Goal: Task Accomplishment & Management: Use online tool/utility

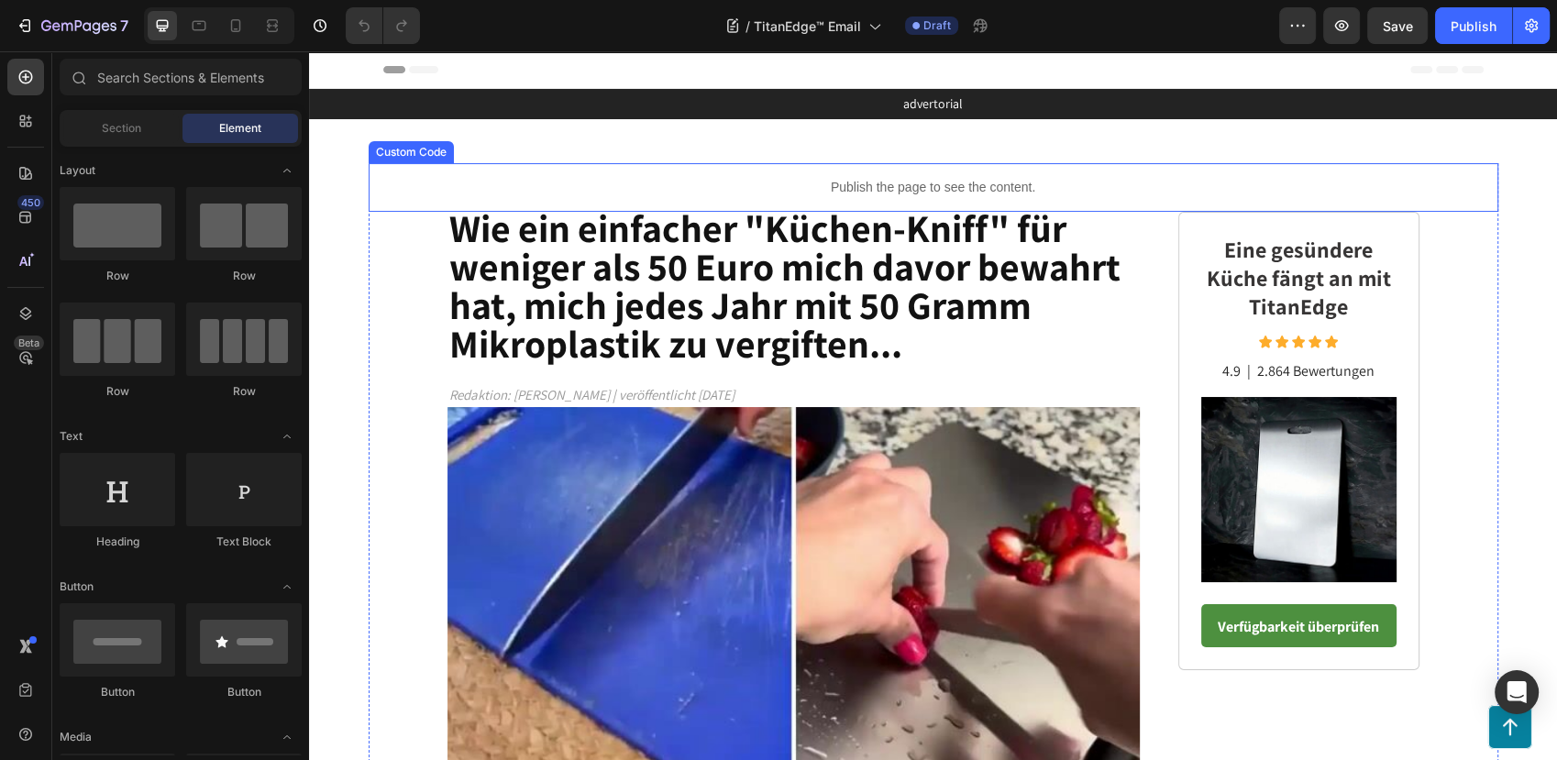
click at [987, 176] on div "Publish the page to see the content." at bounding box center [934, 187] width 1130 height 49
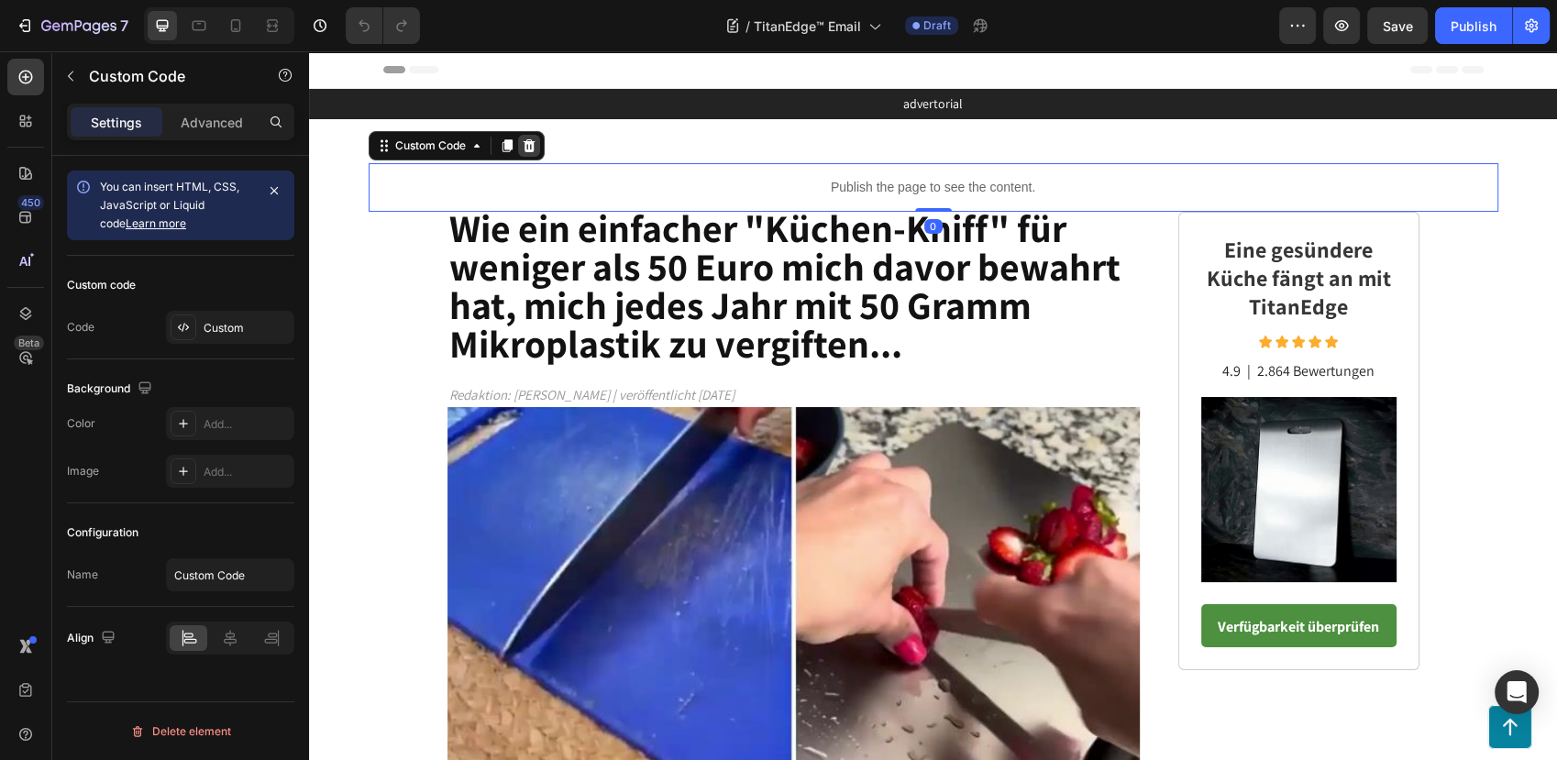
click at [523, 142] on icon at bounding box center [529, 145] width 12 height 13
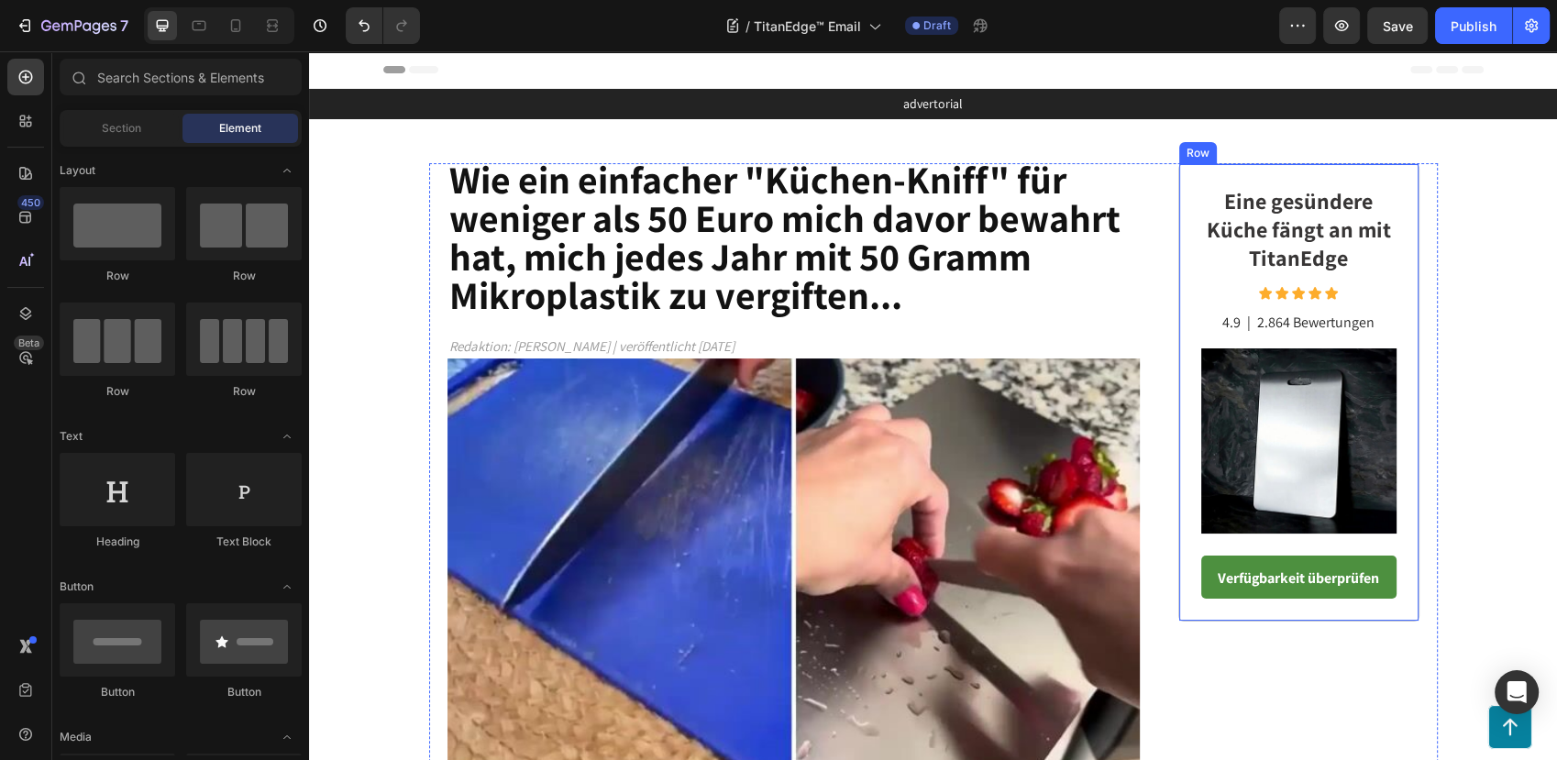
click at [1343, 549] on div "Eine gesündere Küche fängt an mit TitanEdge Heading Icon Icon Icon Icon Icon Ic…" at bounding box center [1298, 393] width 195 height 414
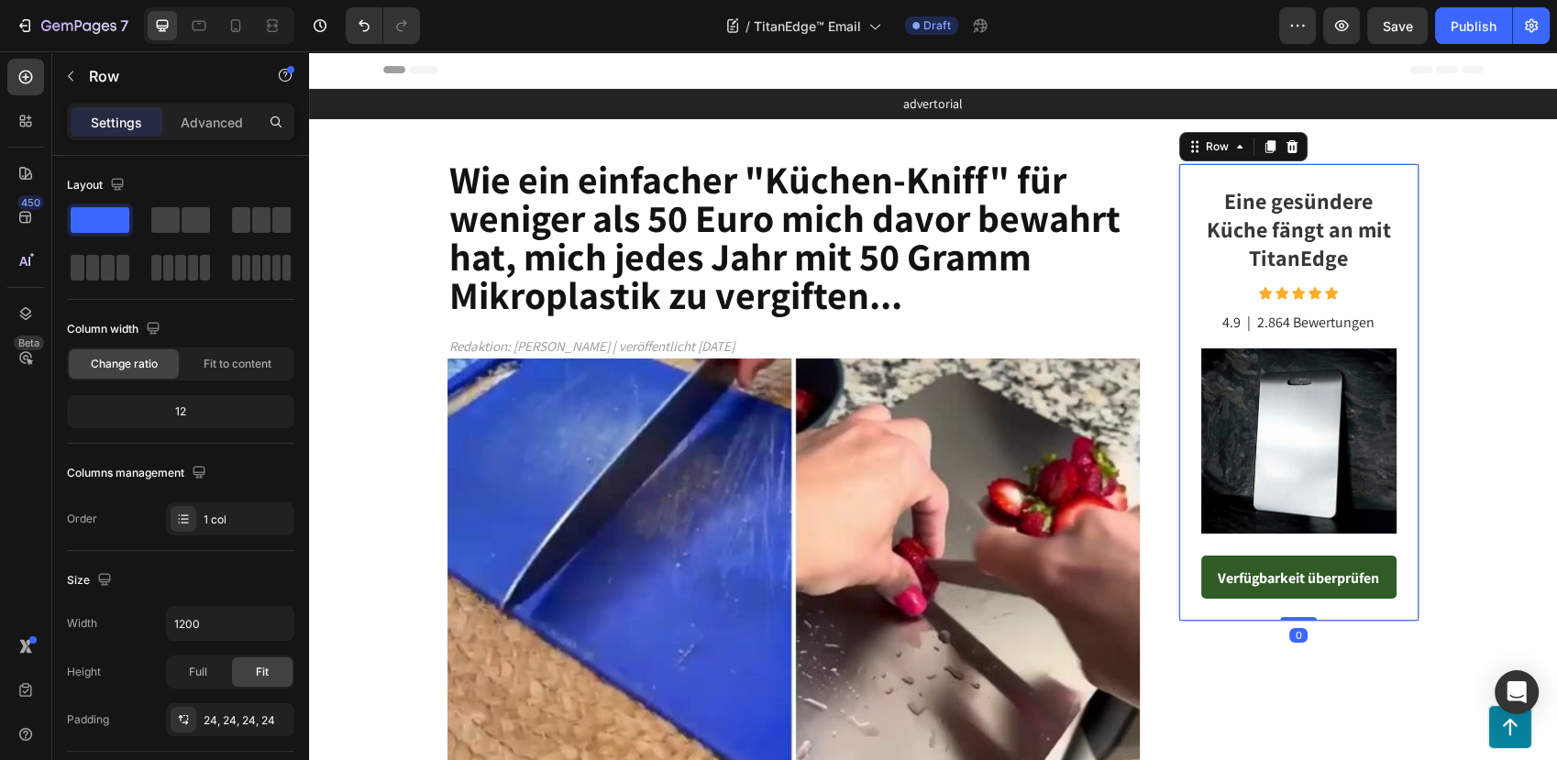
click at [1351, 556] on link "Verfügbarkeit überprüfen" at bounding box center [1298, 578] width 195 height 44
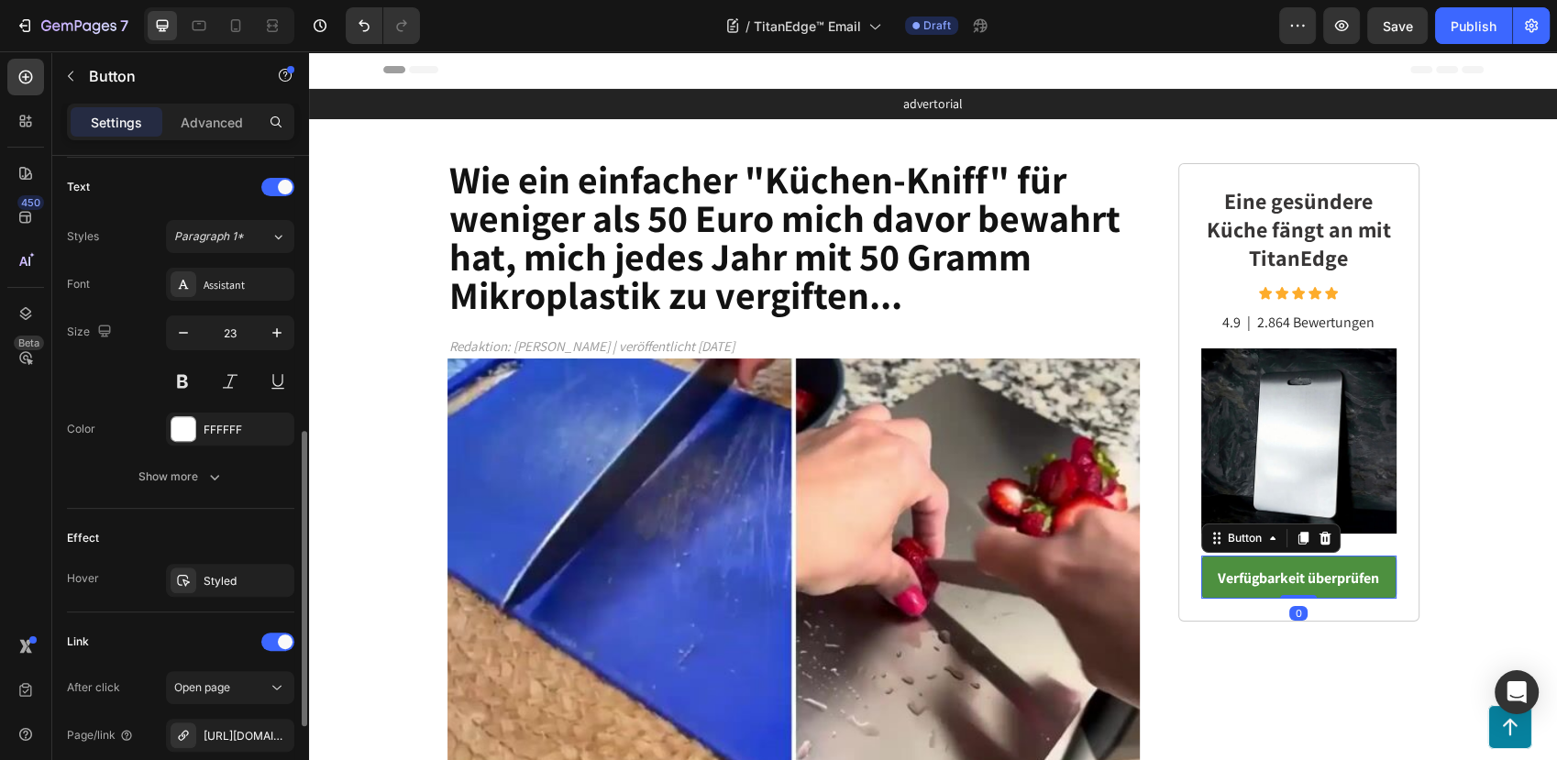
scroll to position [800, 0]
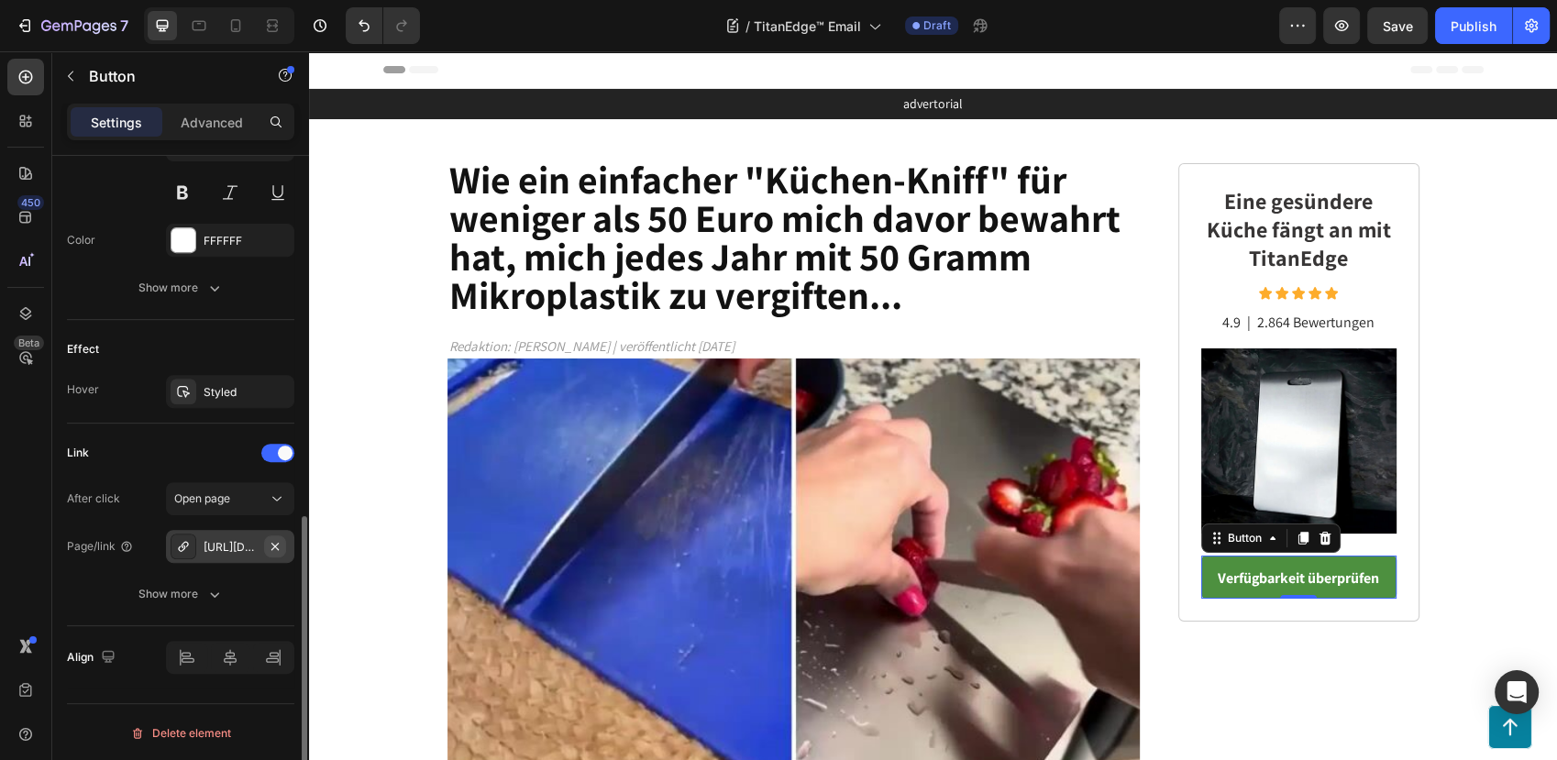
click at [274, 542] on icon "button" at bounding box center [275, 546] width 15 height 15
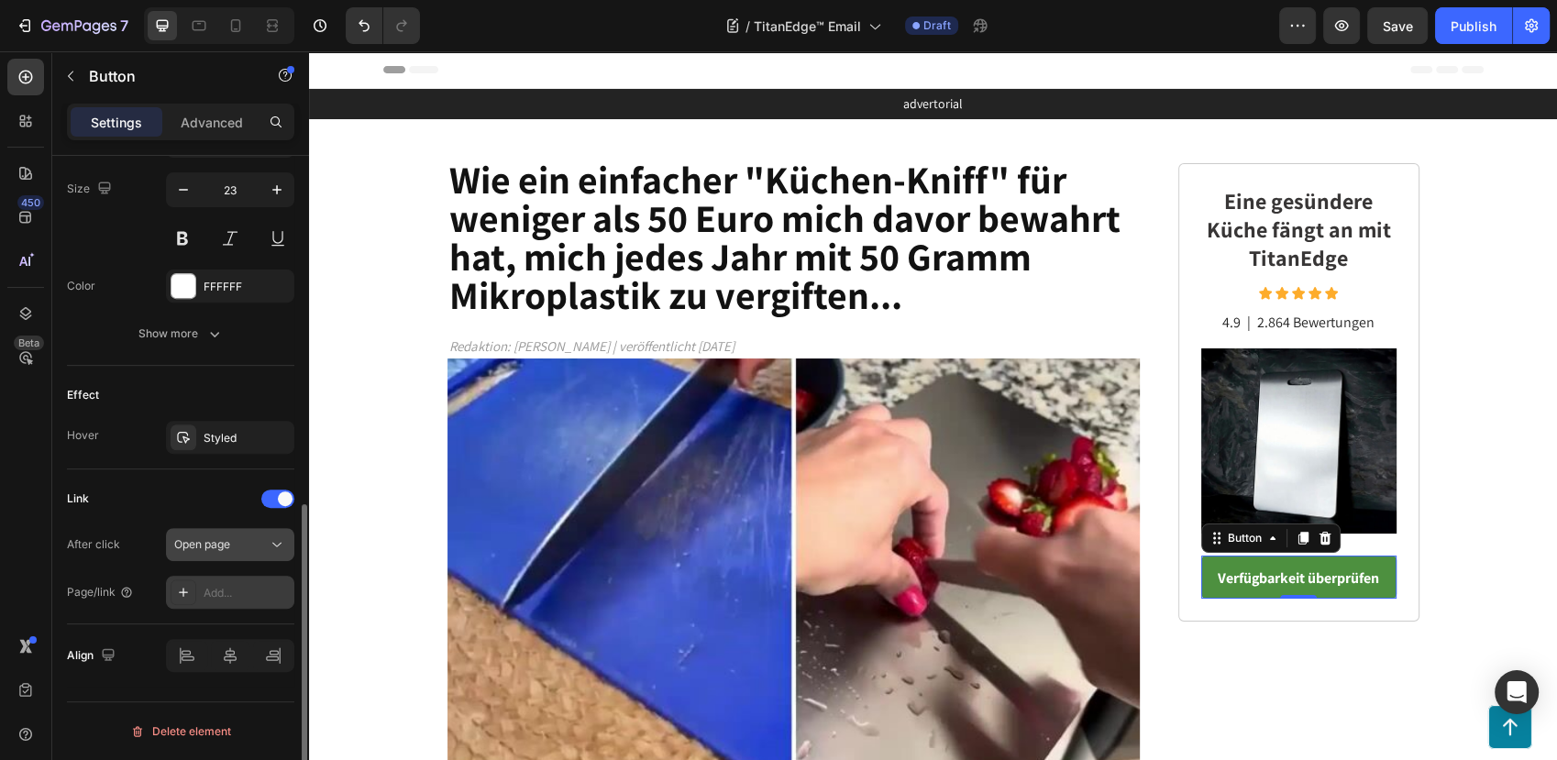
scroll to position [752, 0]
click at [226, 592] on div "Add..." at bounding box center [247, 595] width 86 height 17
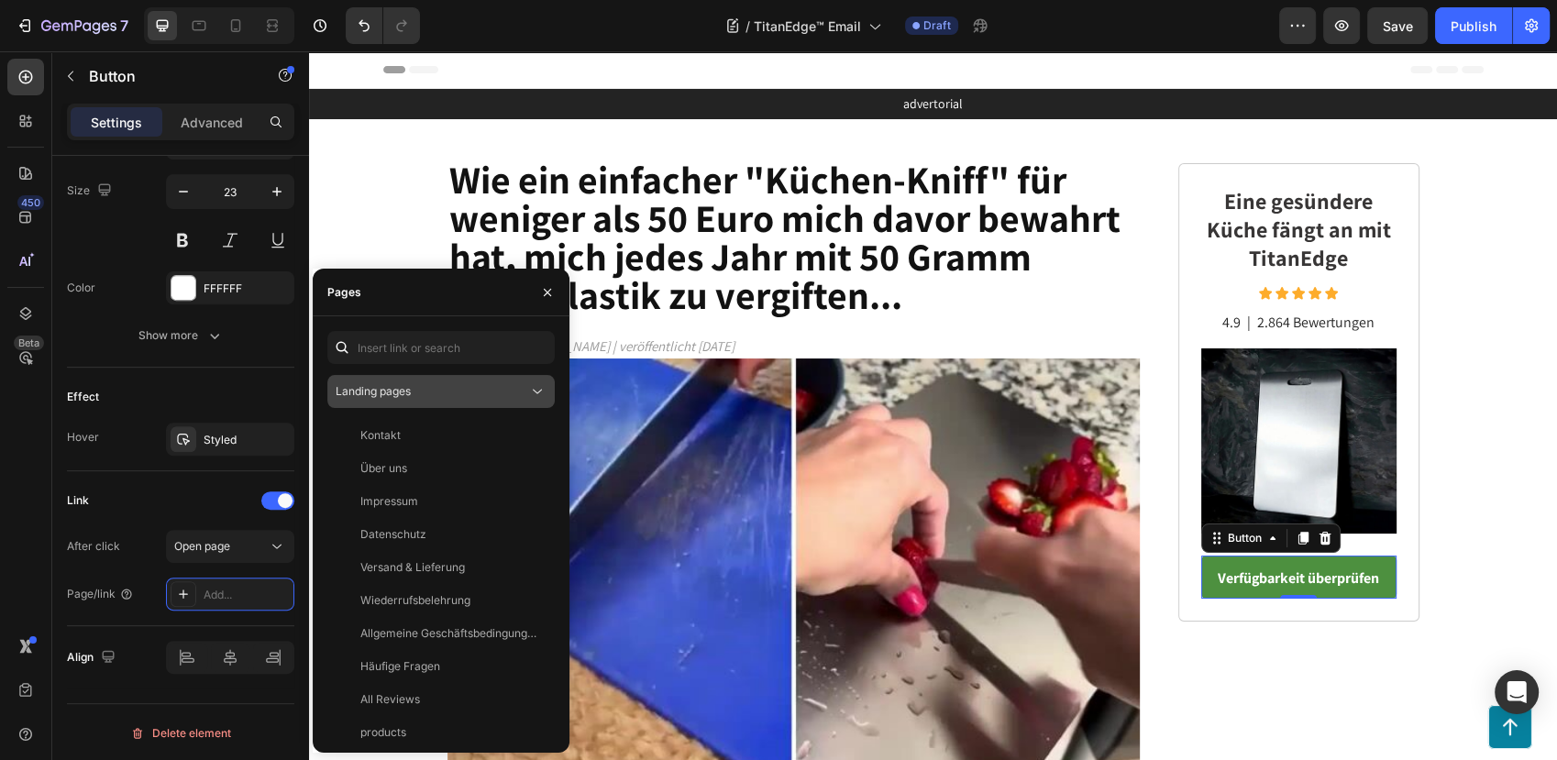
click at [429, 387] on div "Landing pages" at bounding box center [432, 391] width 193 height 17
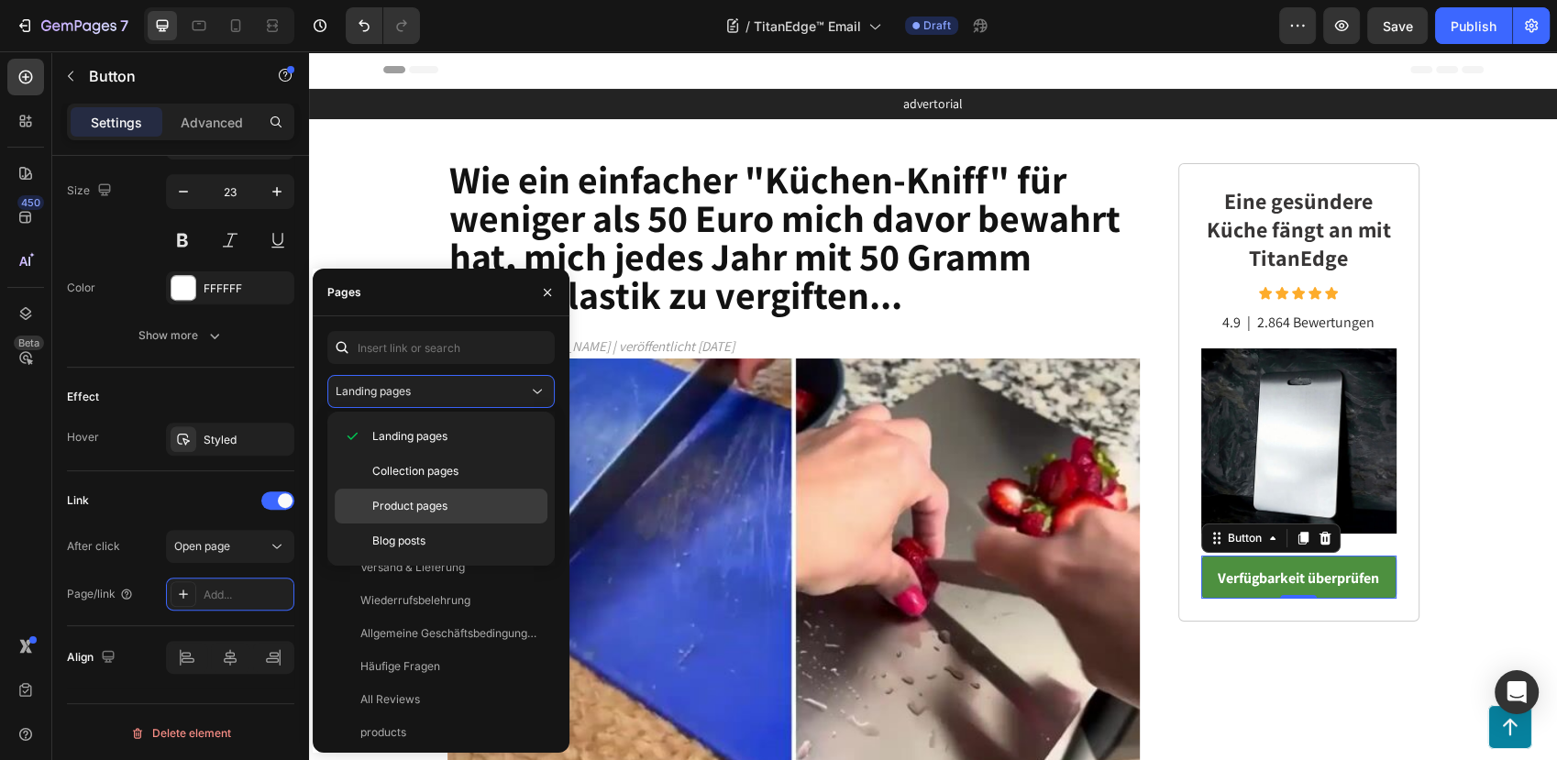
click at [463, 509] on p "Product pages" at bounding box center [455, 506] width 167 height 17
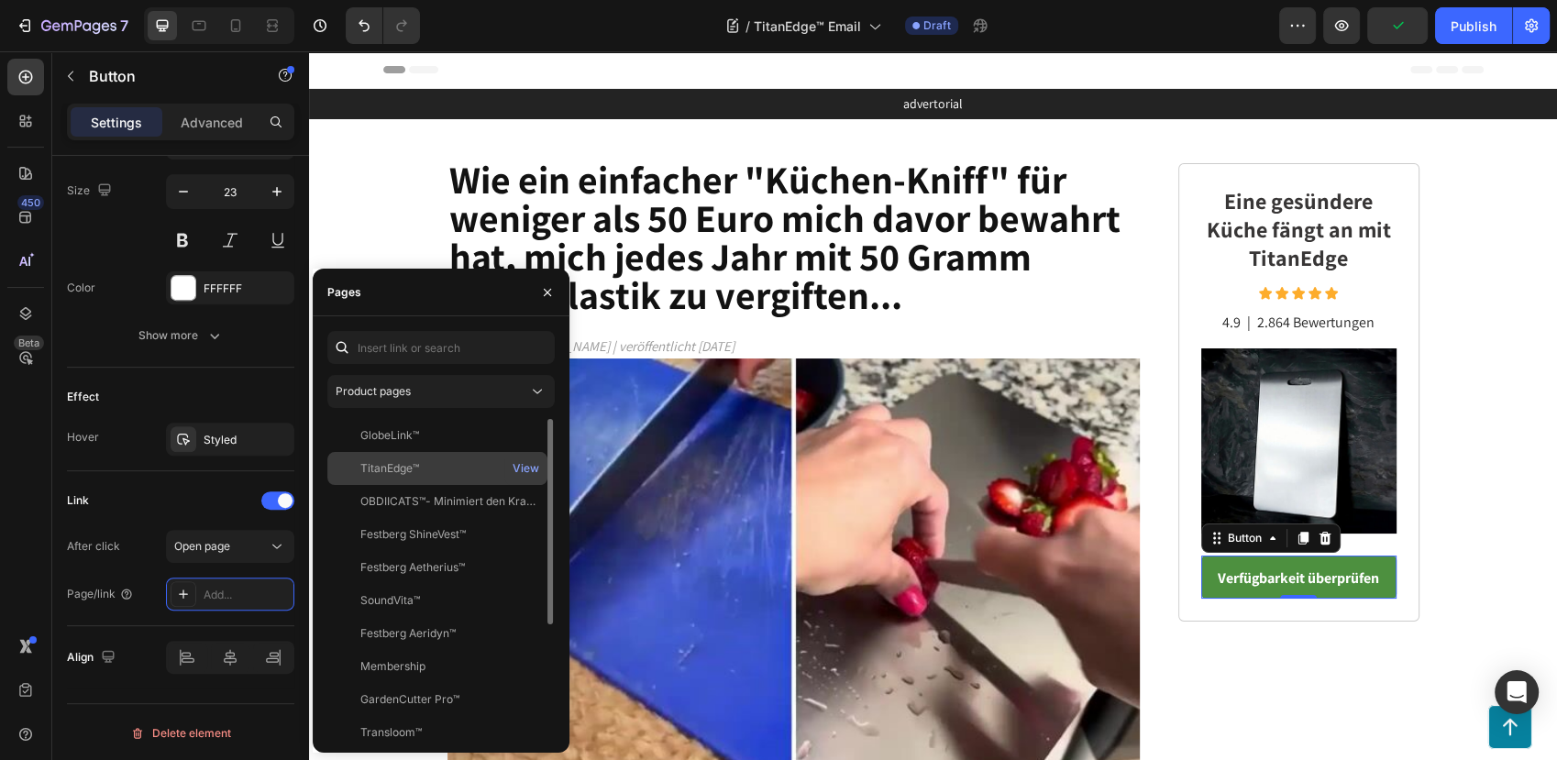
click at [455, 471] on div "TitanEdge™" at bounding box center [437, 468] width 205 height 17
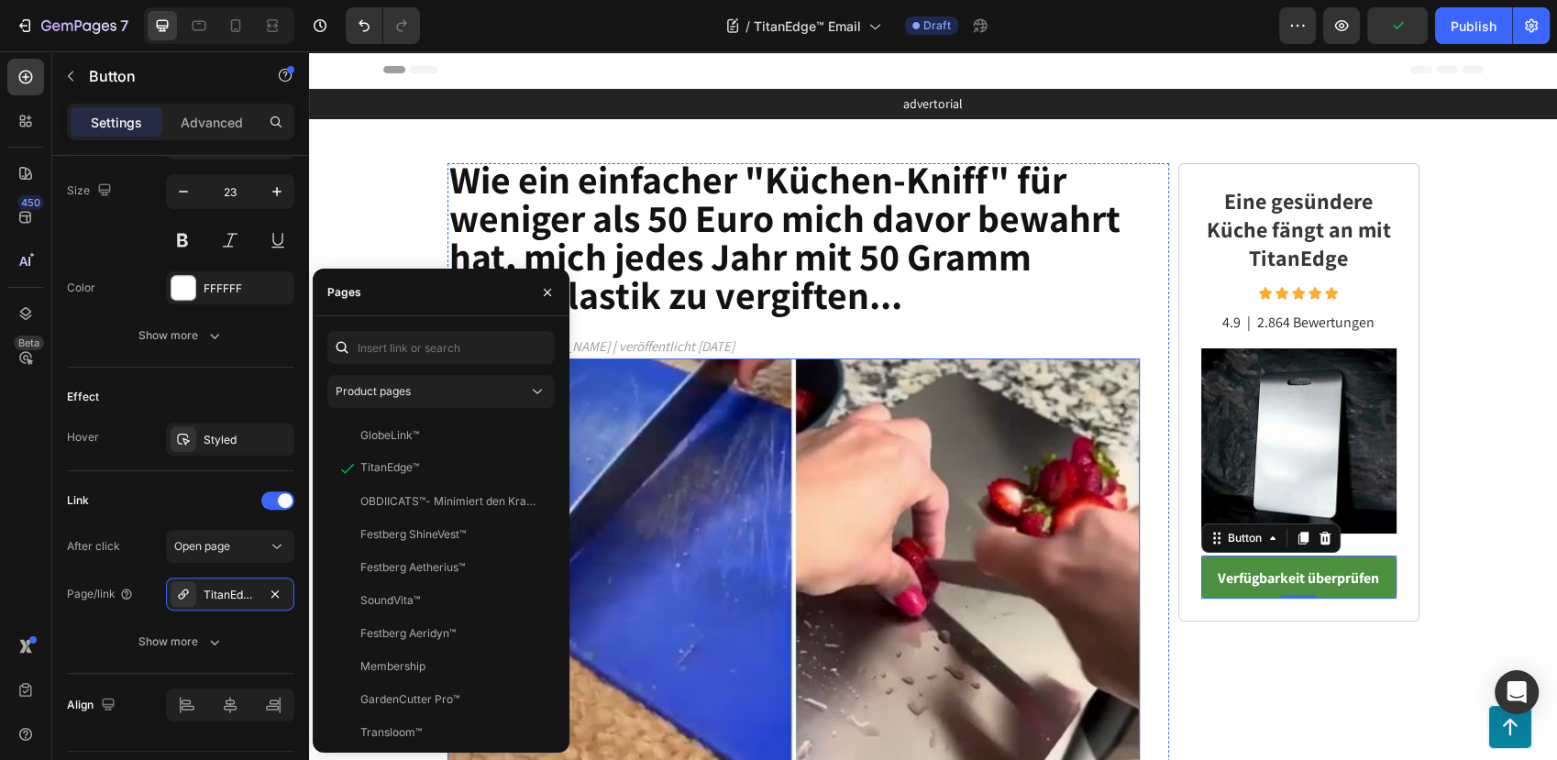
click at [858, 510] on img at bounding box center [794, 575] width 693 height 433
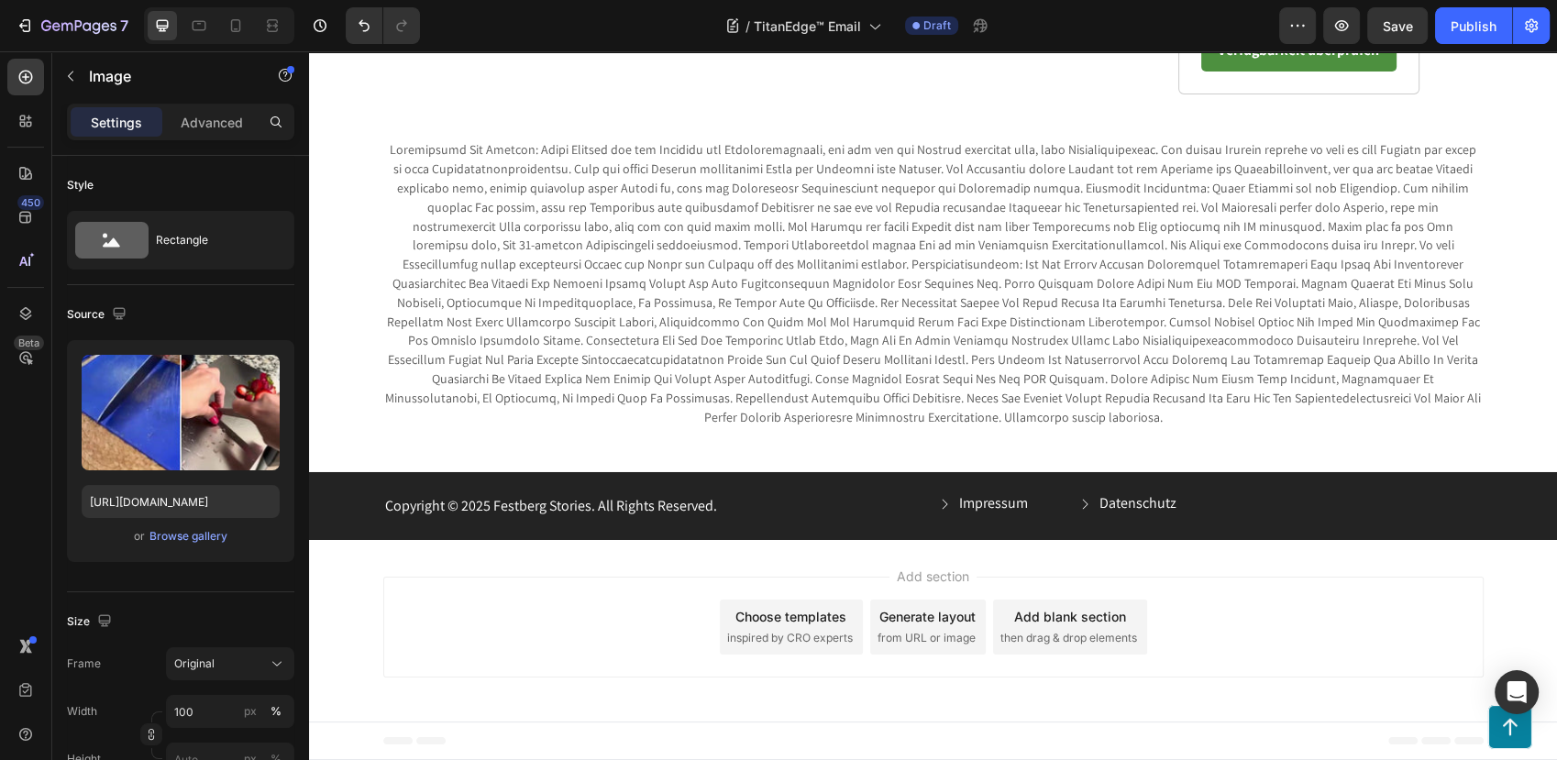
scroll to position [7439, 0]
click at [476, 48] on link "Verfügbarkeit von TitanEdge™ überprüfen Weiterleitung direkt auf die offizielle…" at bounding box center [794, 7] width 693 height 82
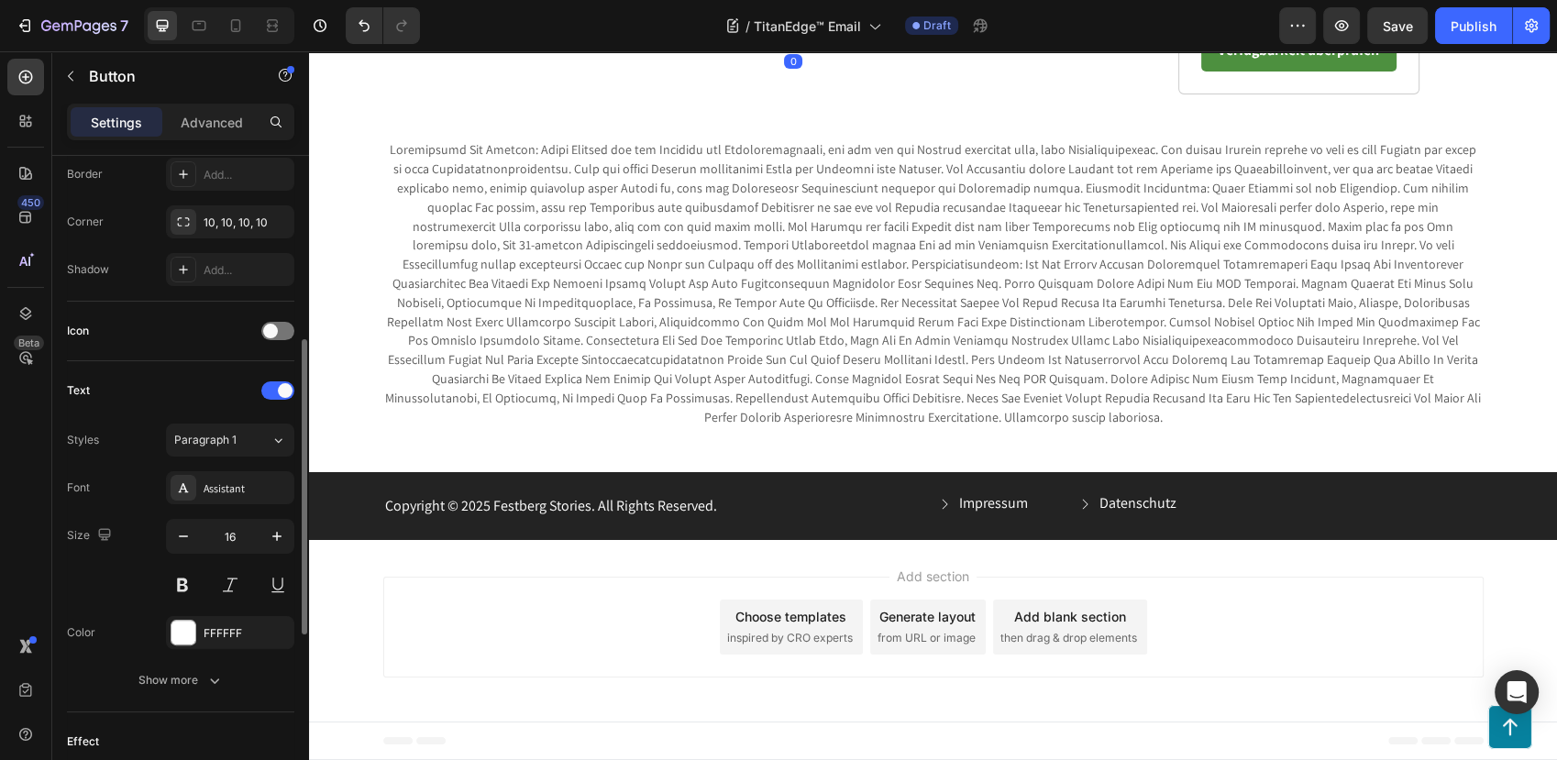
scroll to position [800, 0]
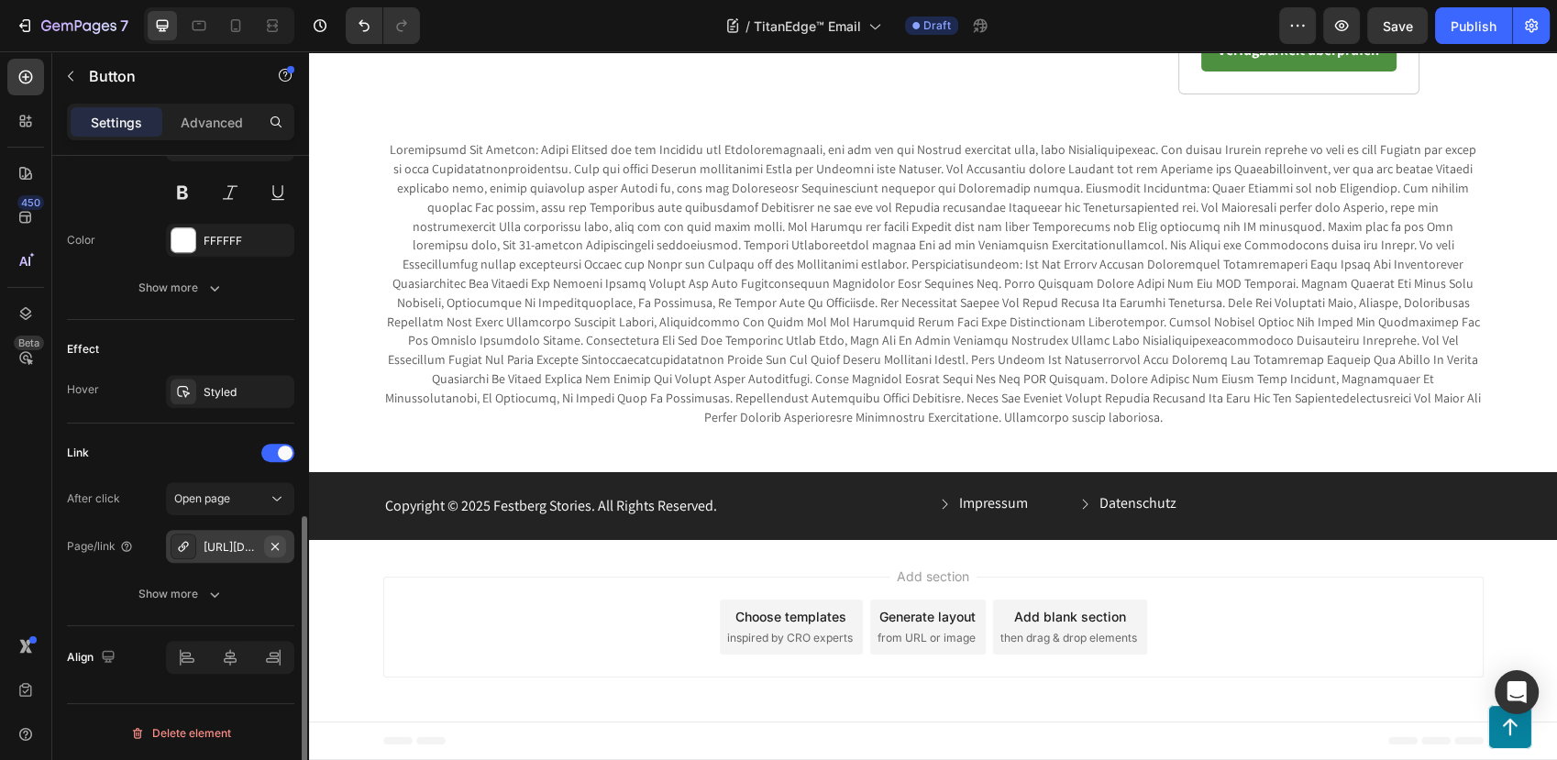
click at [277, 552] on button "button" at bounding box center [275, 547] width 22 height 22
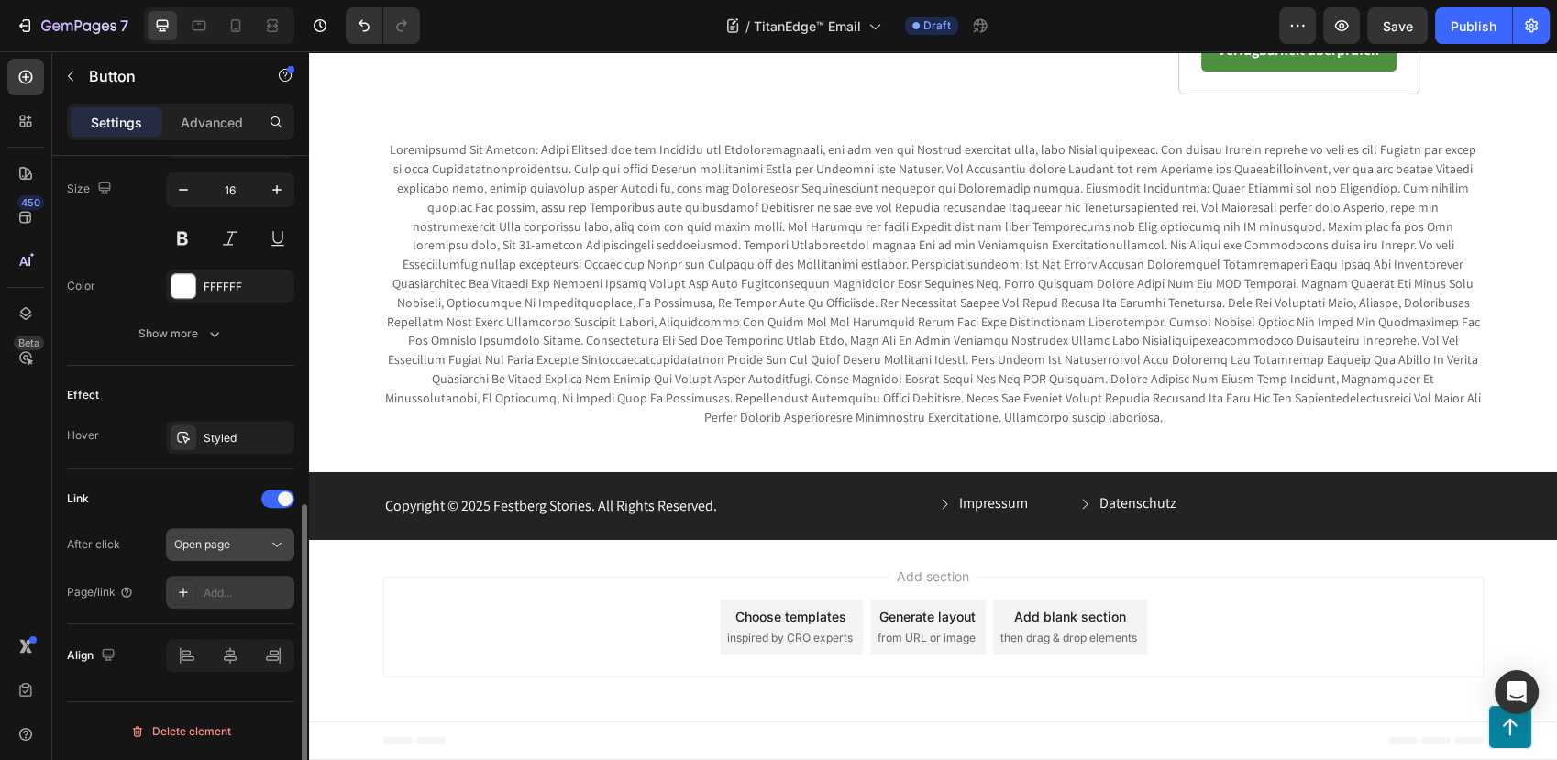
scroll to position [752, 0]
click at [237, 588] on div "Add..." at bounding box center [247, 595] width 86 height 17
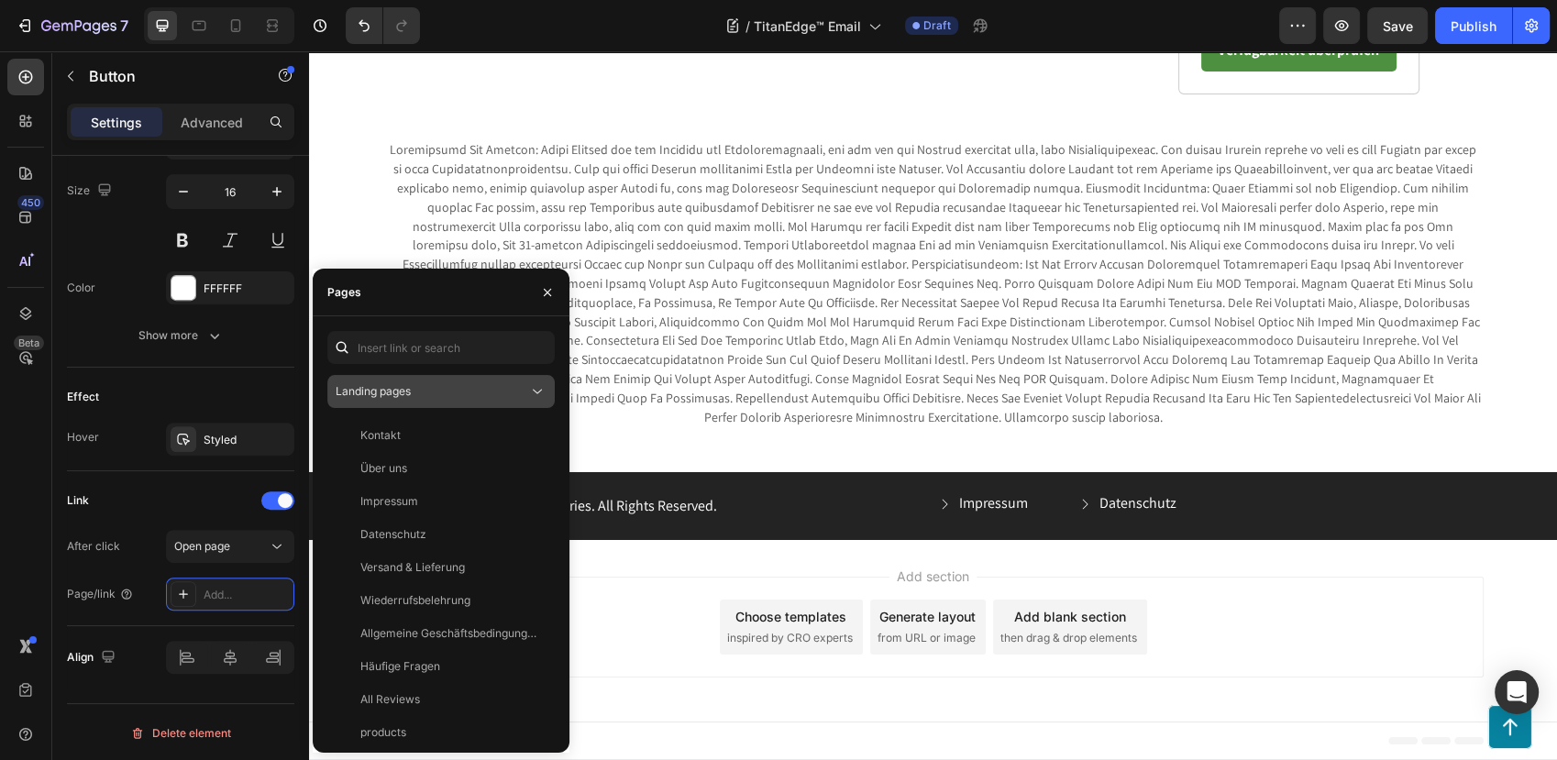
click at [431, 401] on button "Landing pages" at bounding box center [440, 391] width 227 height 33
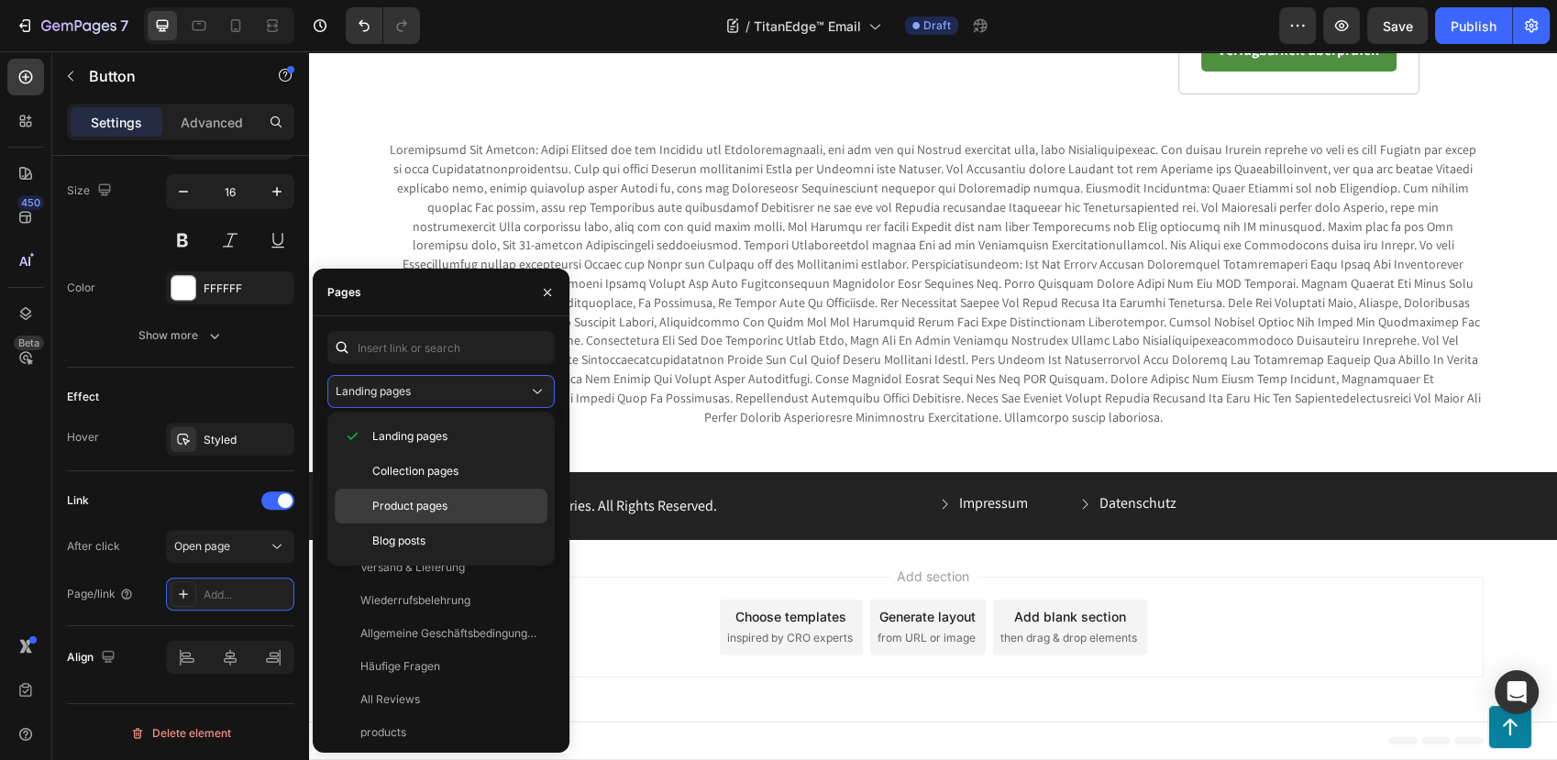
click at [436, 503] on span "Product pages" at bounding box center [409, 506] width 75 height 17
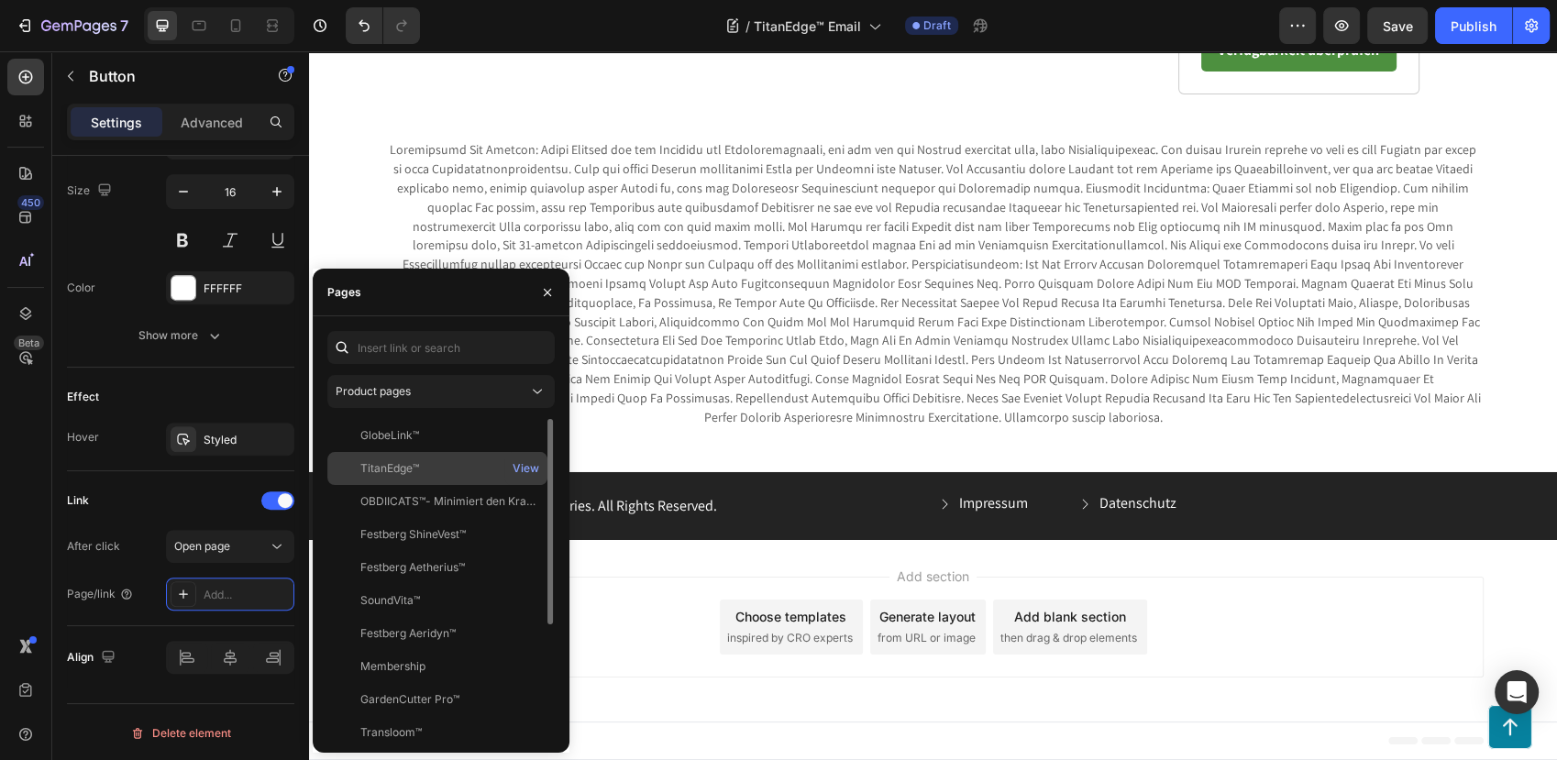
click at [458, 463] on div "TitanEdge™" at bounding box center [437, 468] width 205 height 17
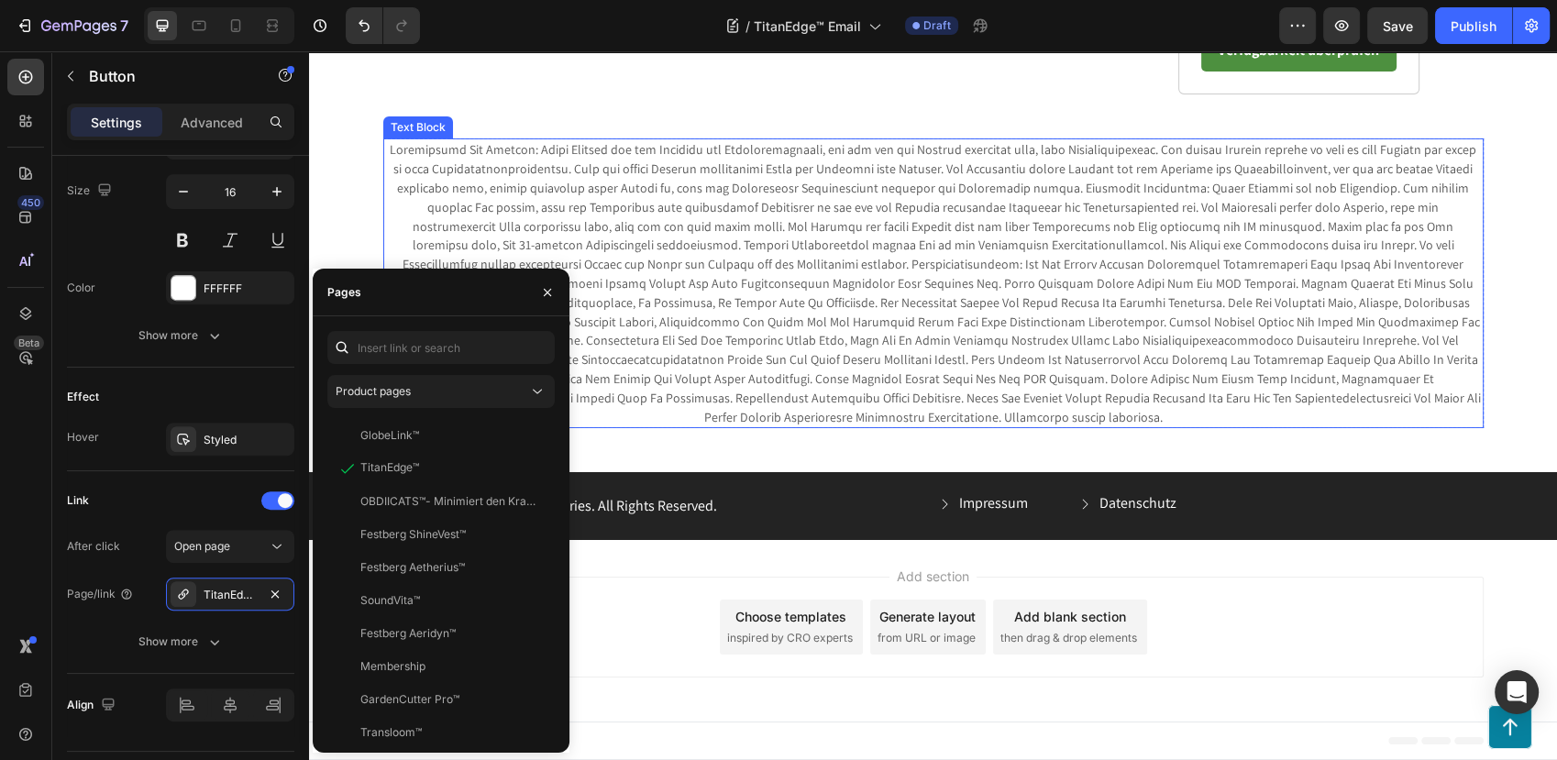
click at [837, 425] on span at bounding box center [933, 282] width 1096 height 283
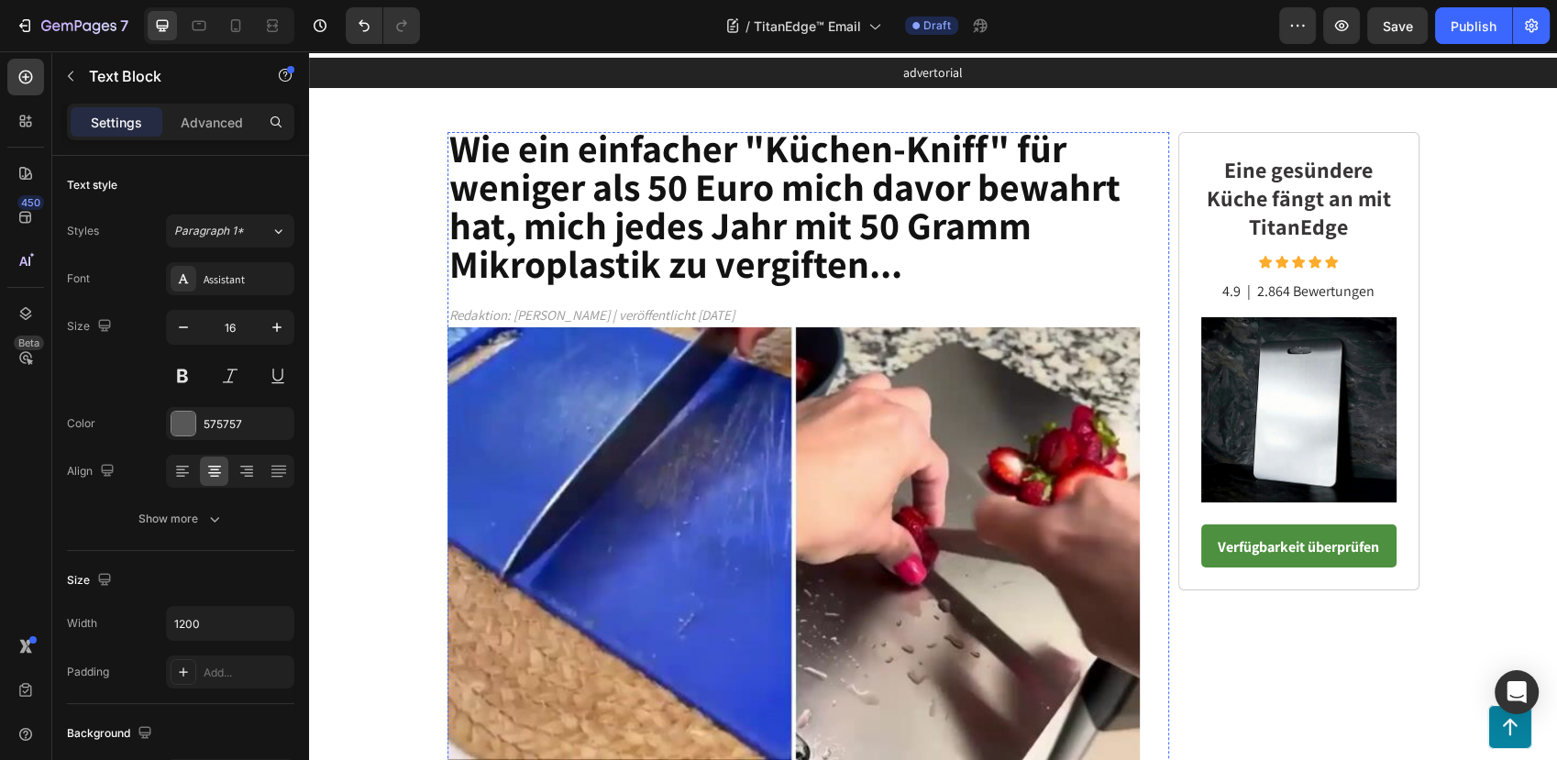
scroll to position [0, 0]
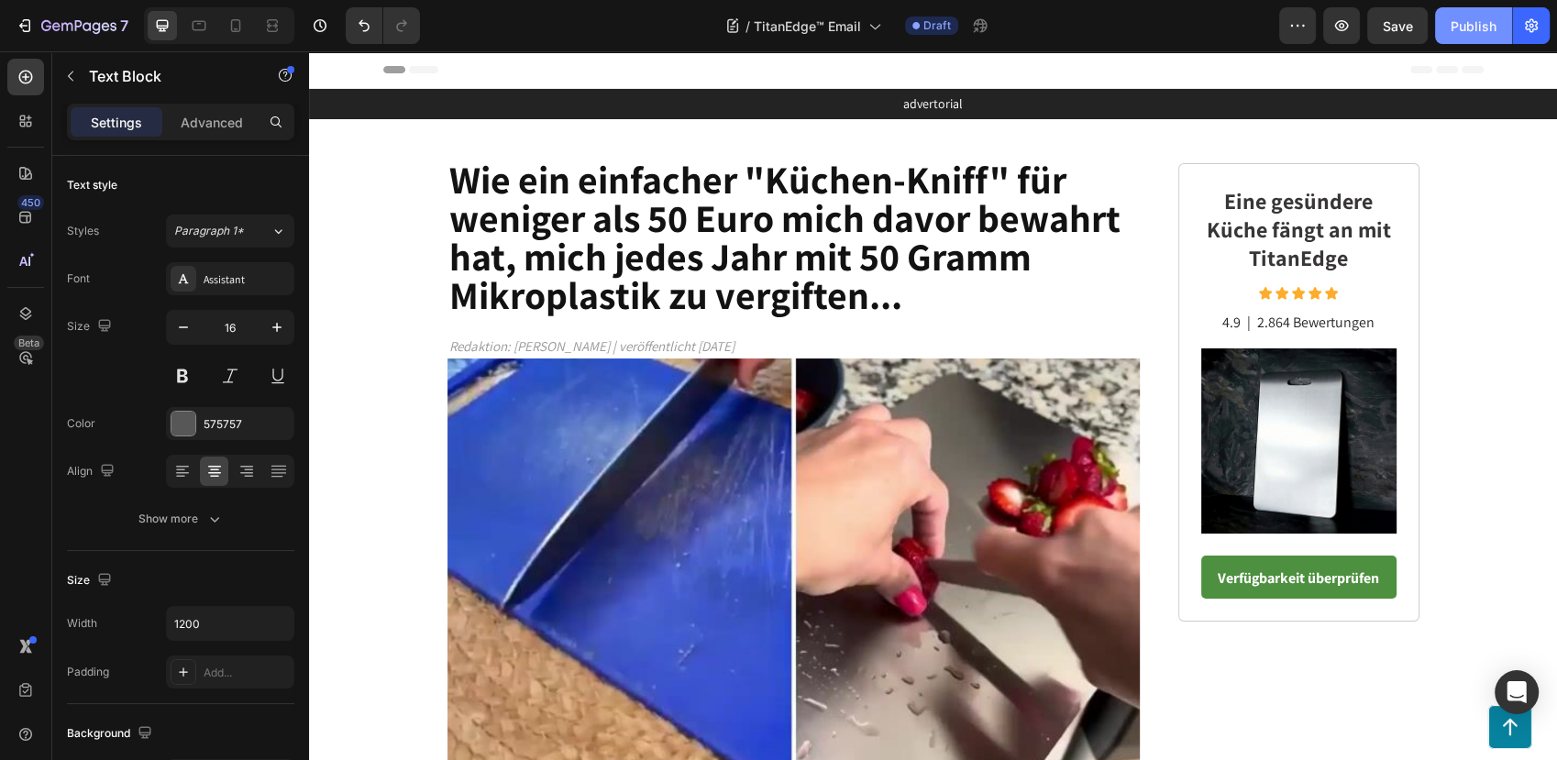
click at [1485, 36] on button "Publish" at bounding box center [1473, 25] width 77 height 37
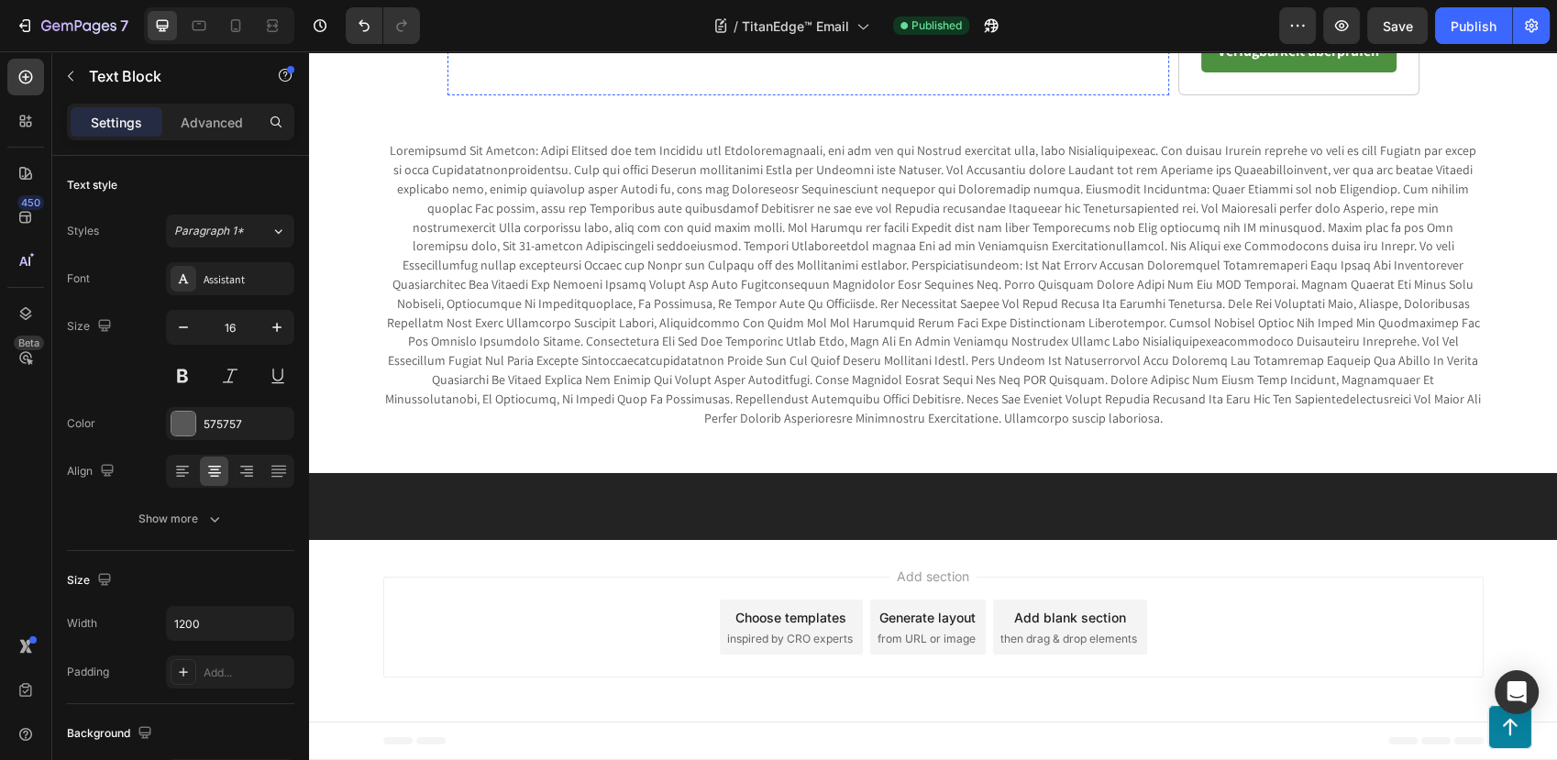
scroll to position [7054, 0]
click at [522, 49] on link "Verfügbarkeit von TitanEdge™ überprüfen Weiterleitung direkt auf die offizielle…" at bounding box center [794, 8] width 693 height 82
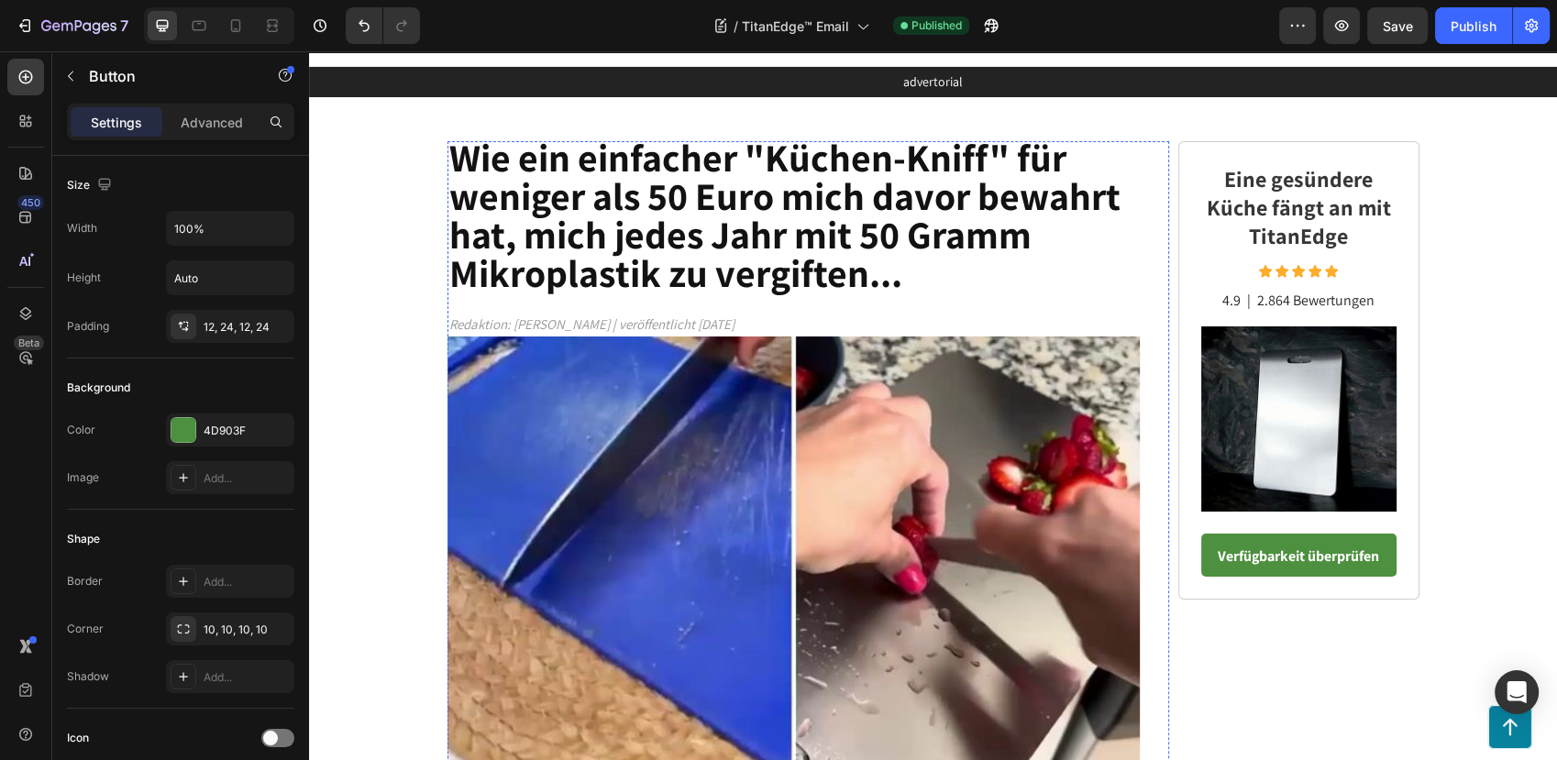
scroll to position [0, 0]
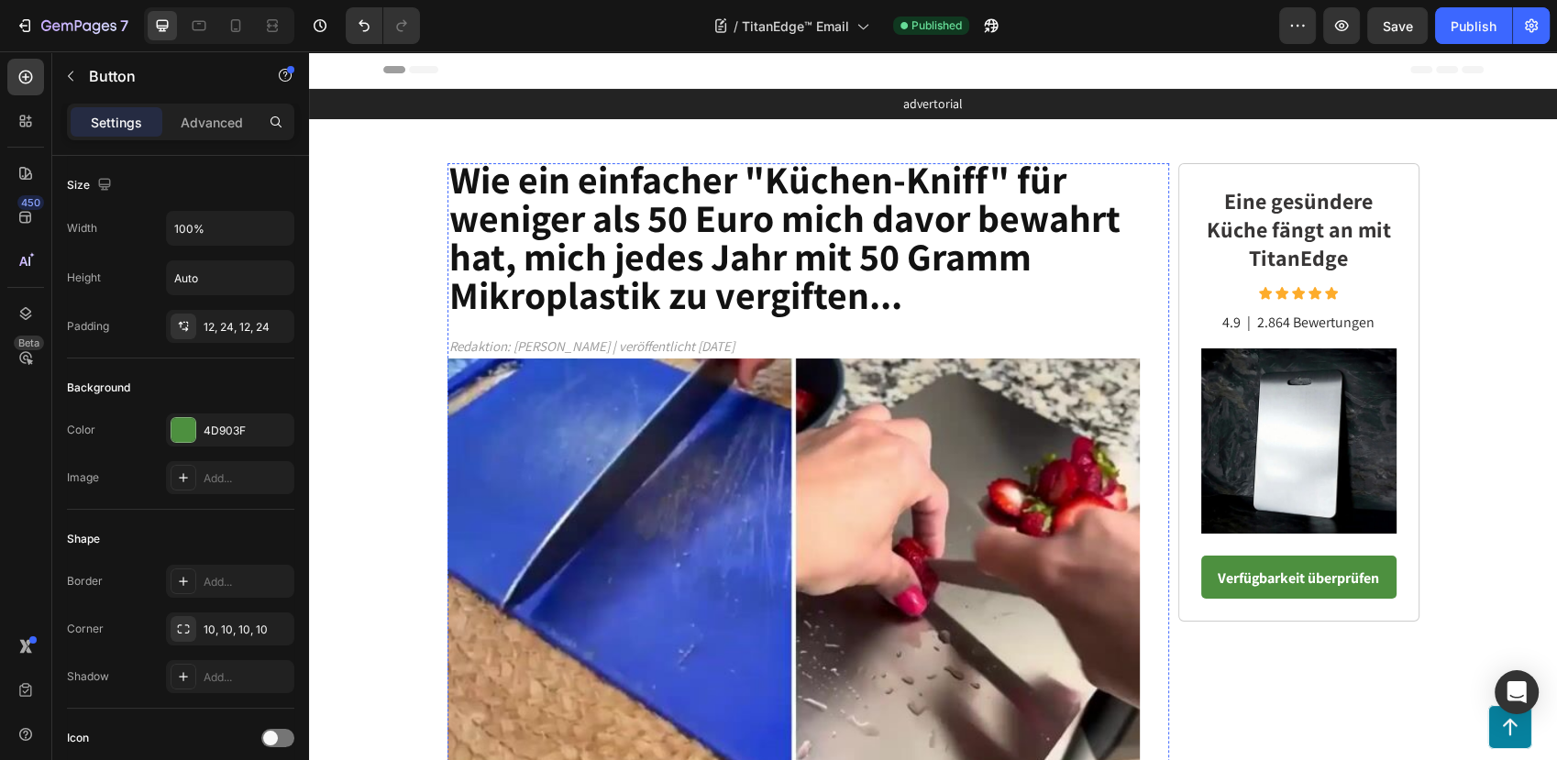
click at [691, 266] on strong "Wie ein einfacher "Küchen-Kniff" für weniger als 50 Euro mich davor bewahrt hat…" at bounding box center [784, 237] width 671 height 166
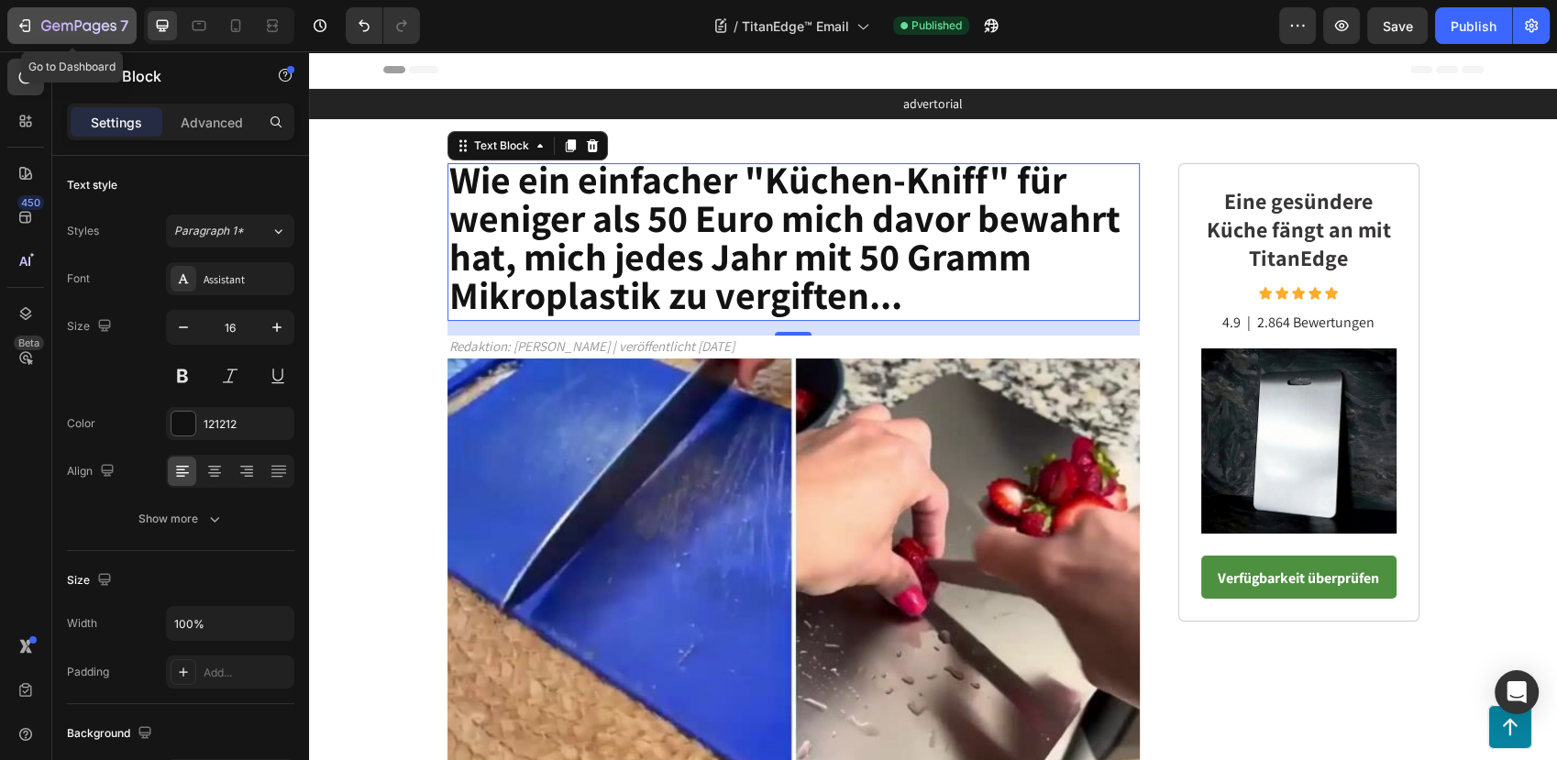
click at [41, 28] on icon "button" at bounding box center [78, 27] width 75 height 16
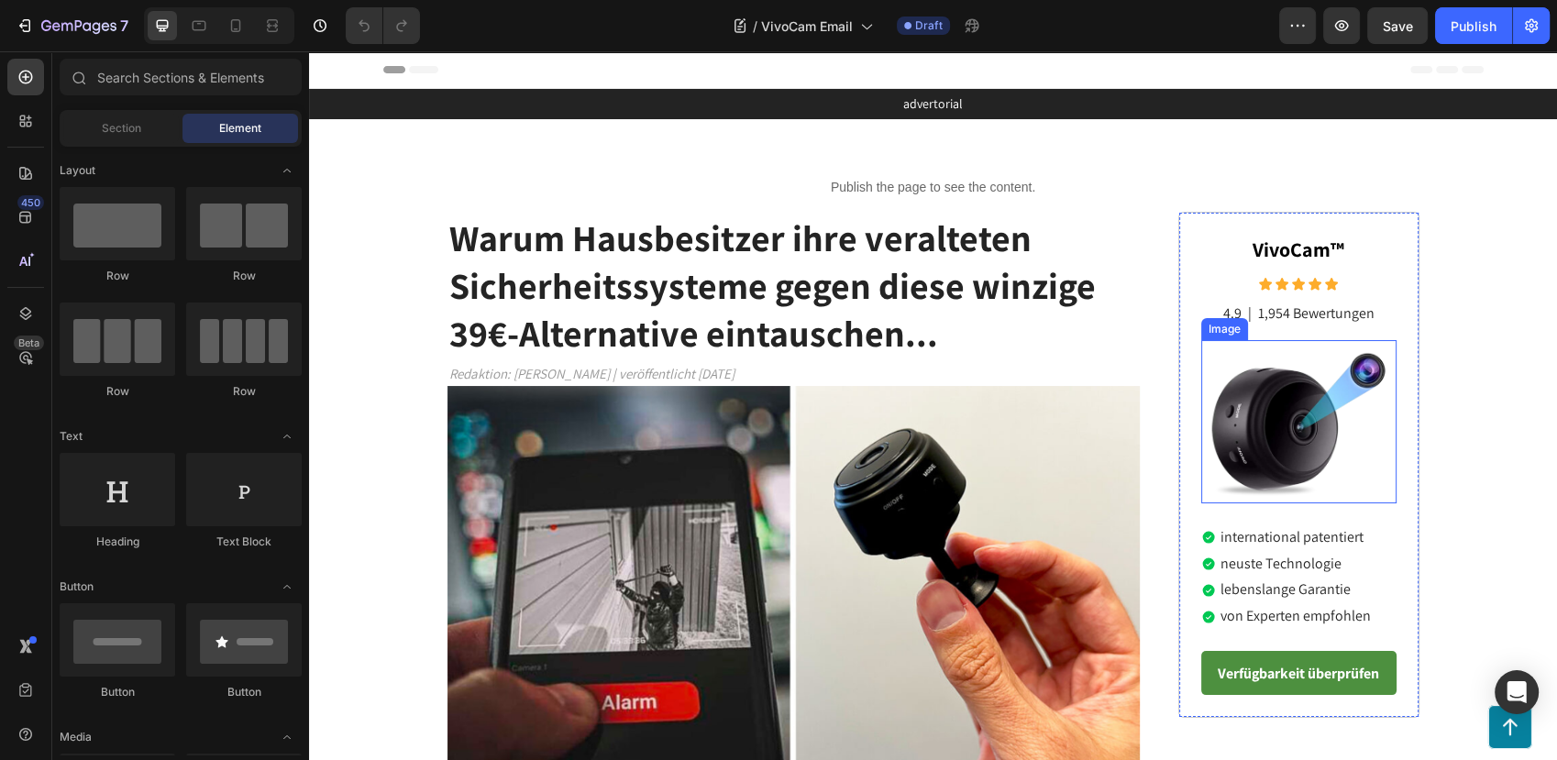
click at [1313, 436] on img at bounding box center [1298, 421] width 183 height 163
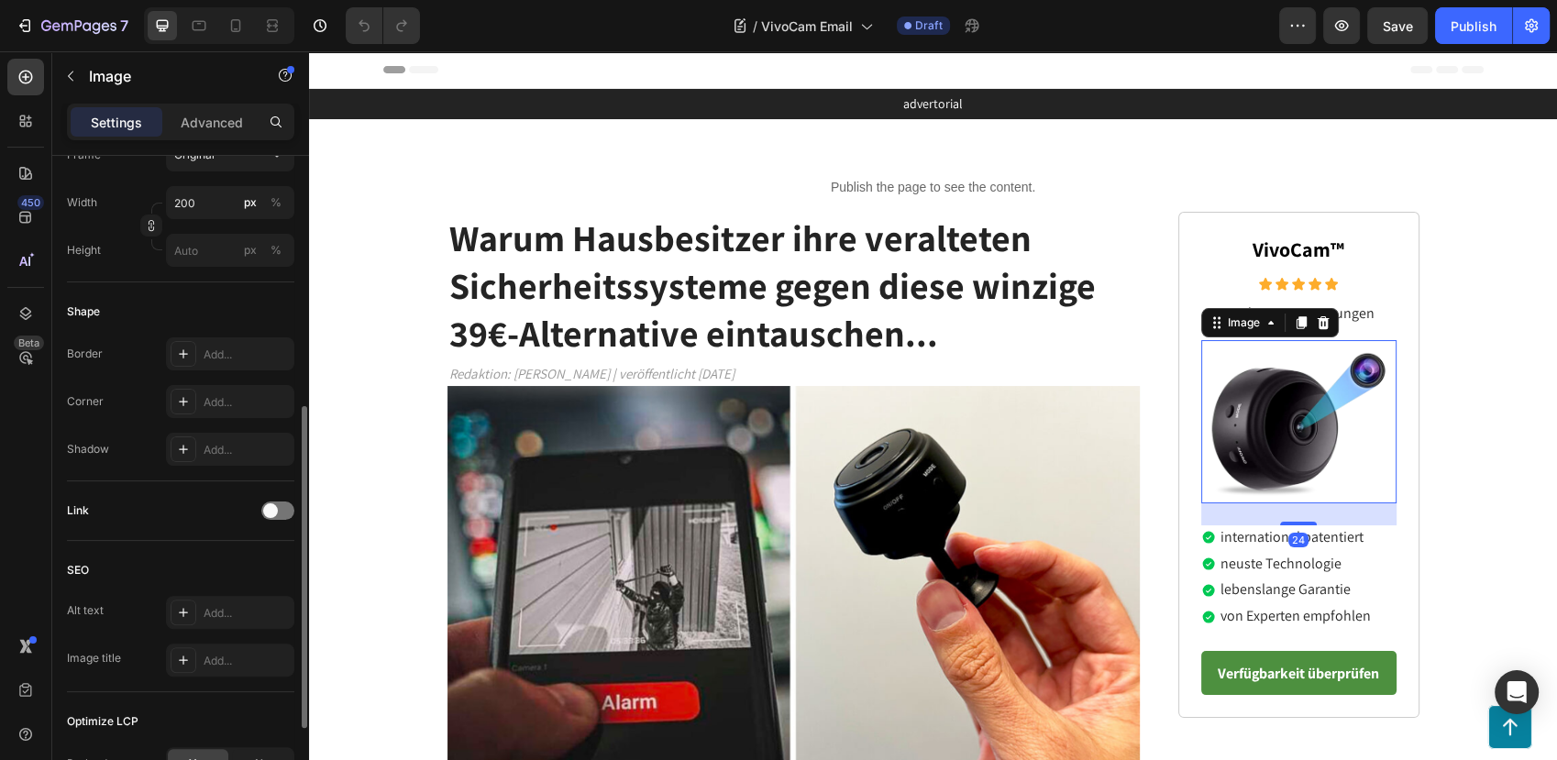
scroll to position [679, 0]
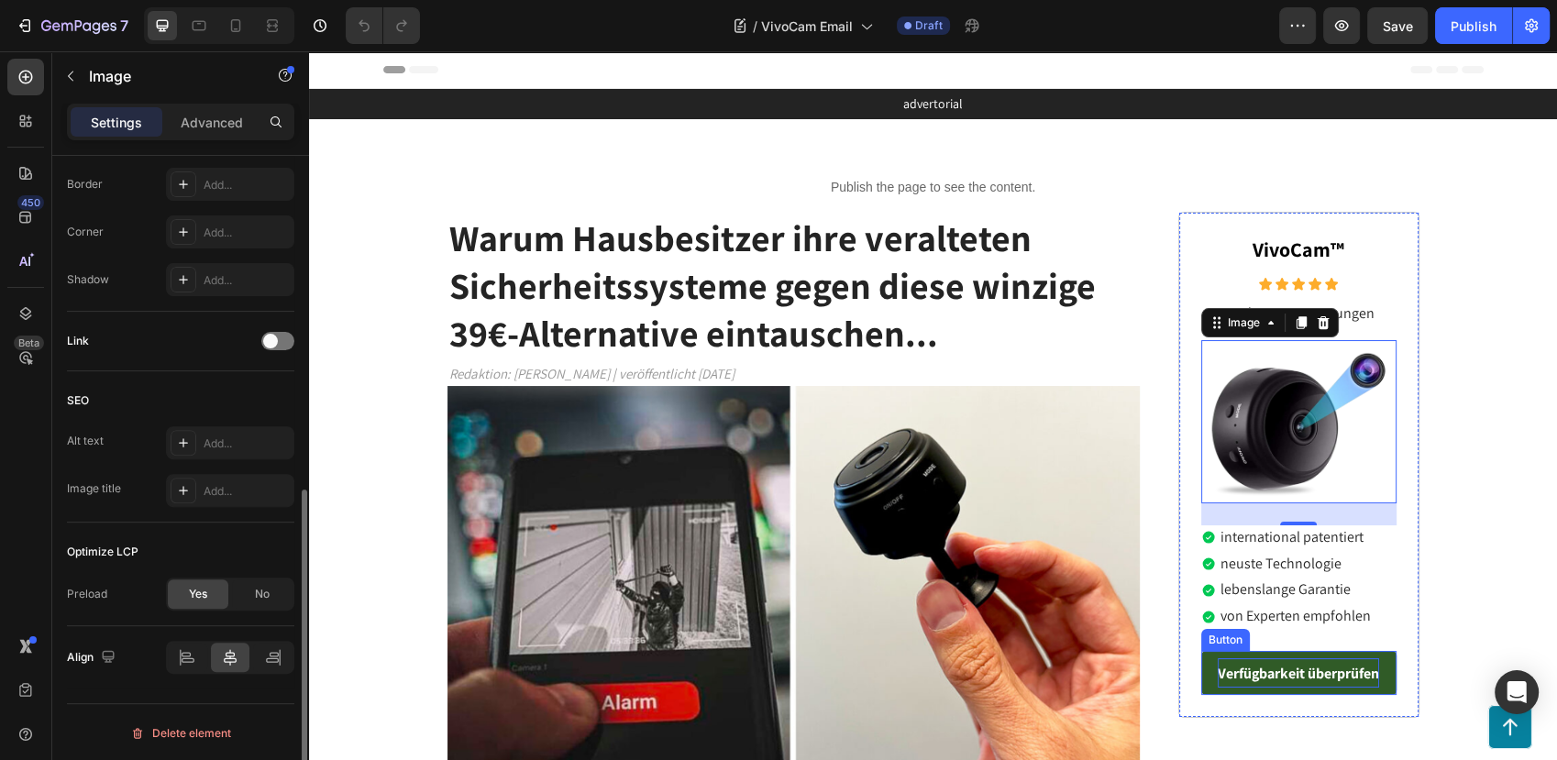
click at [1232, 675] on strong "Verfügbarkeit überprüfen" at bounding box center [1298, 673] width 161 height 19
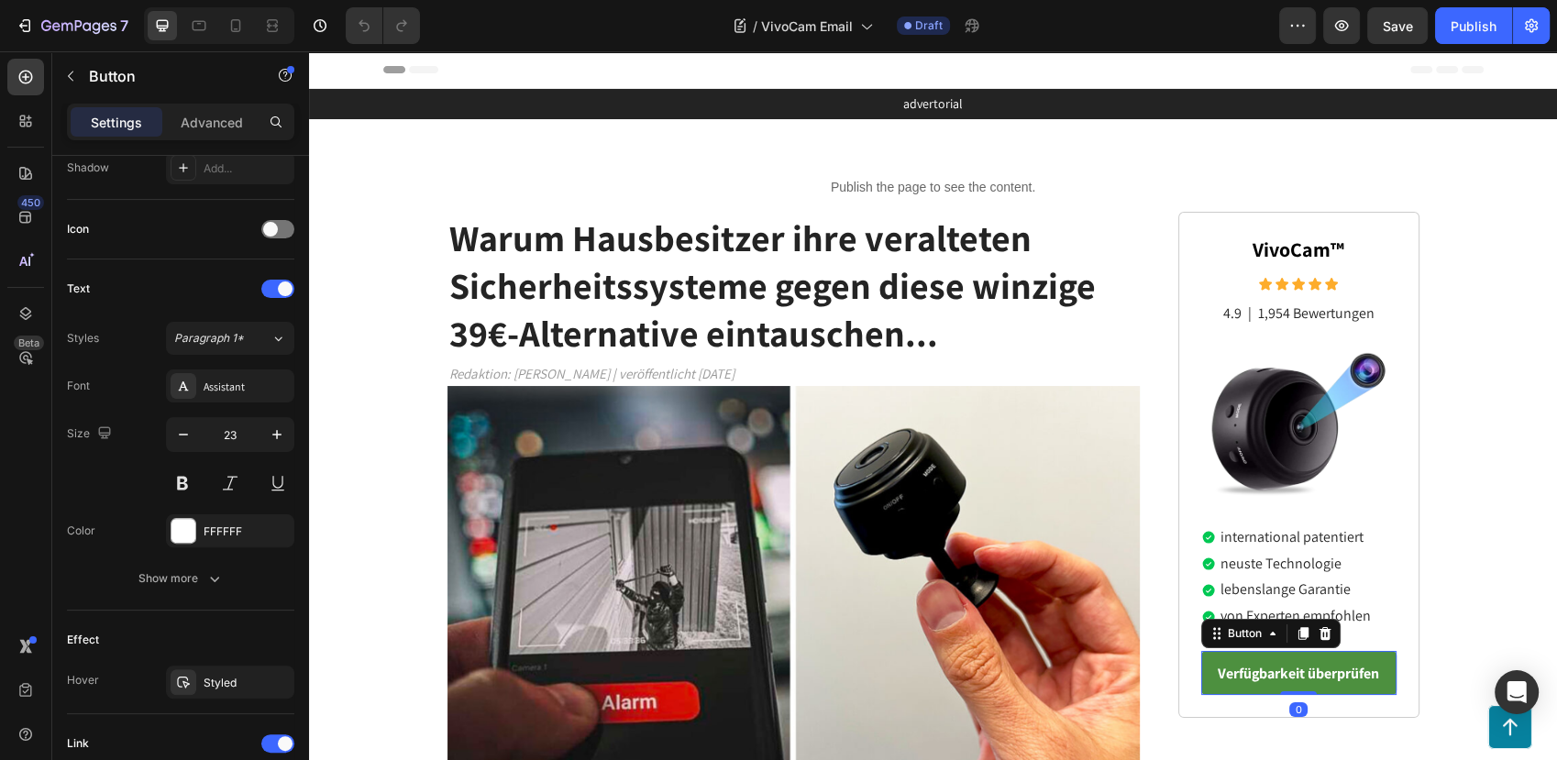
scroll to position [800, 0]
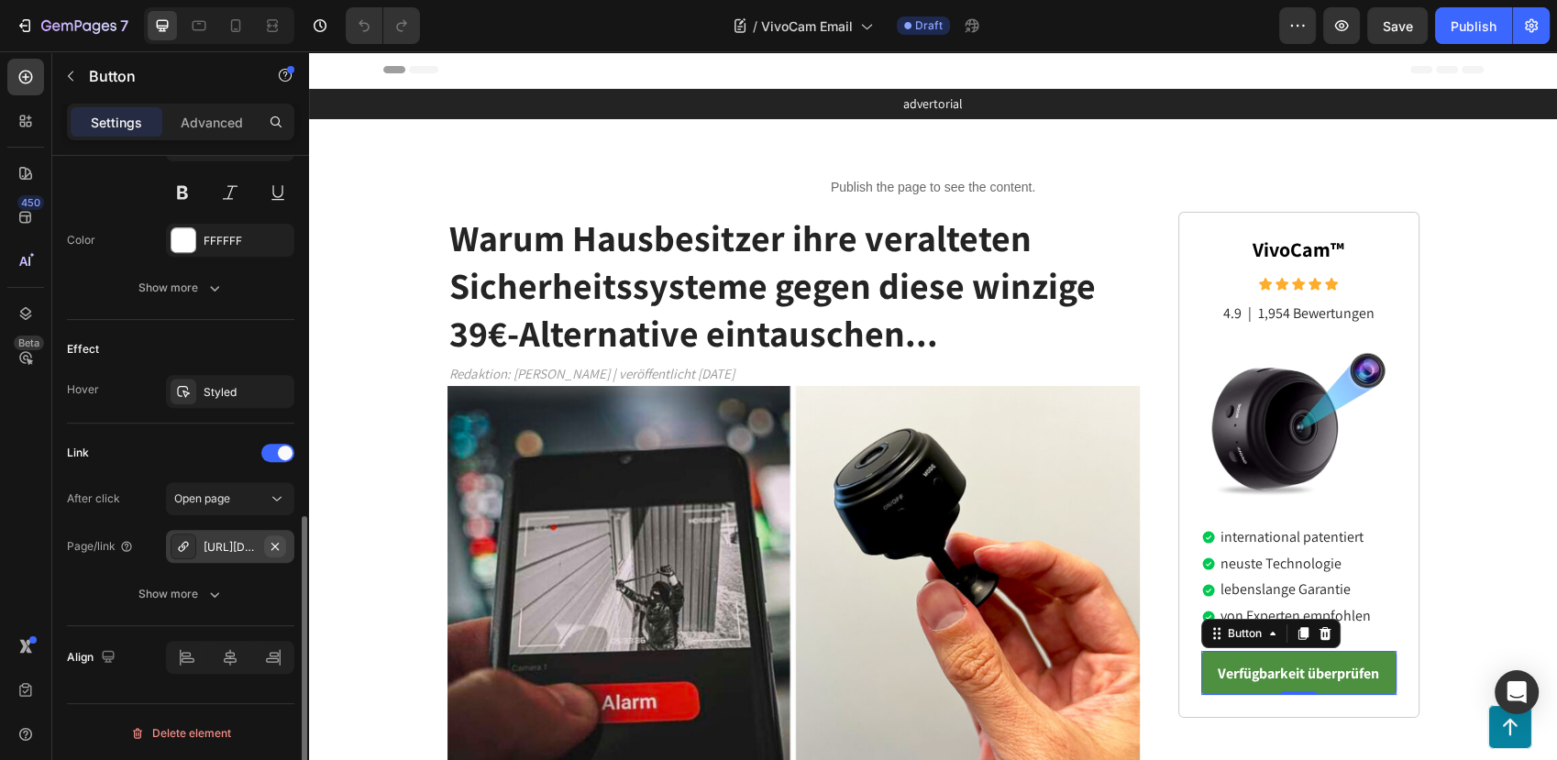
click at [268, 539] on icon "button" at bounding box center [275, 546] width 15 height 15
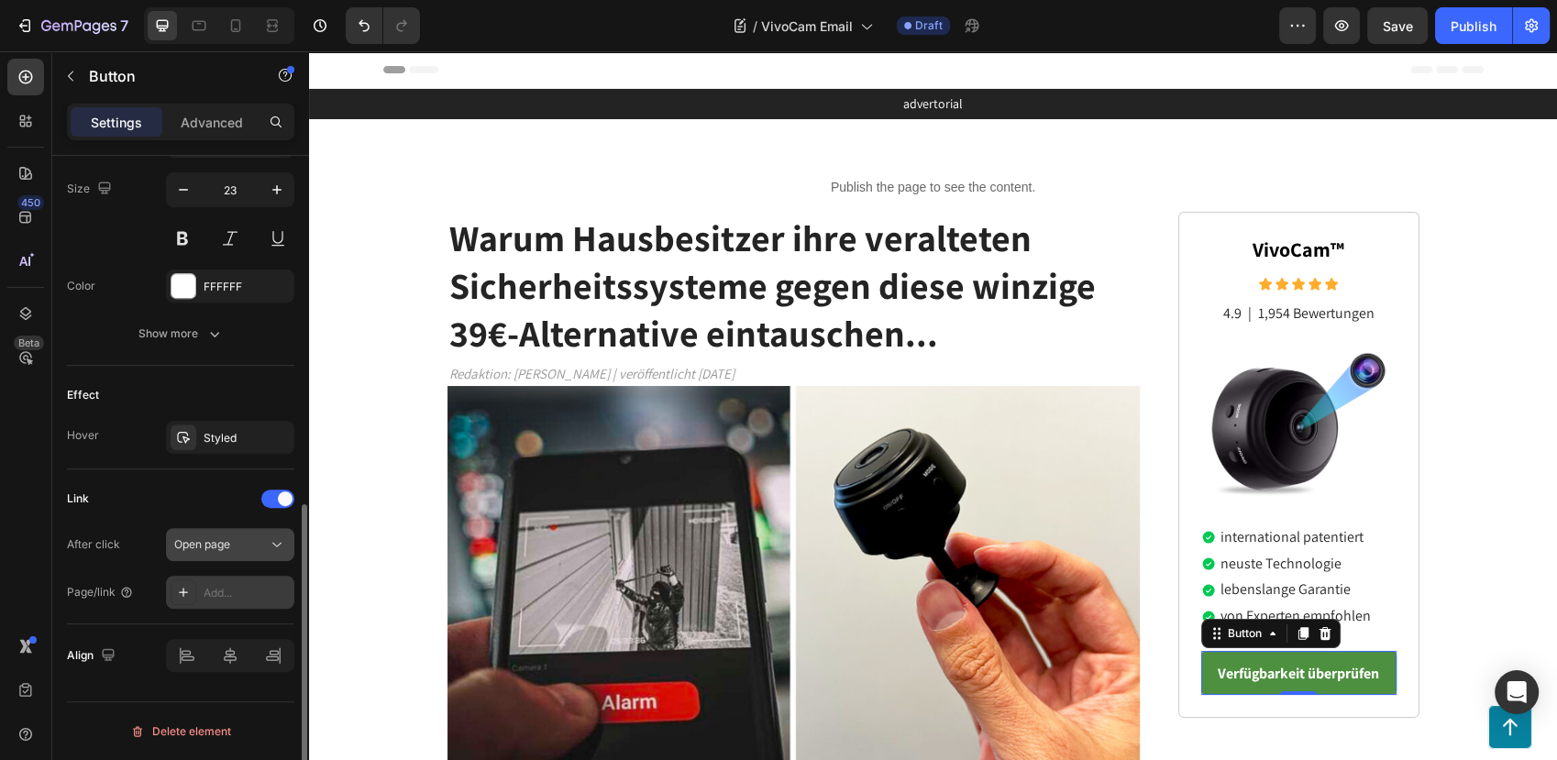
scroll to position [752, 0]
click at [238, 580] on div "Add..." at bounding box center [230, 594] width 128 height 33
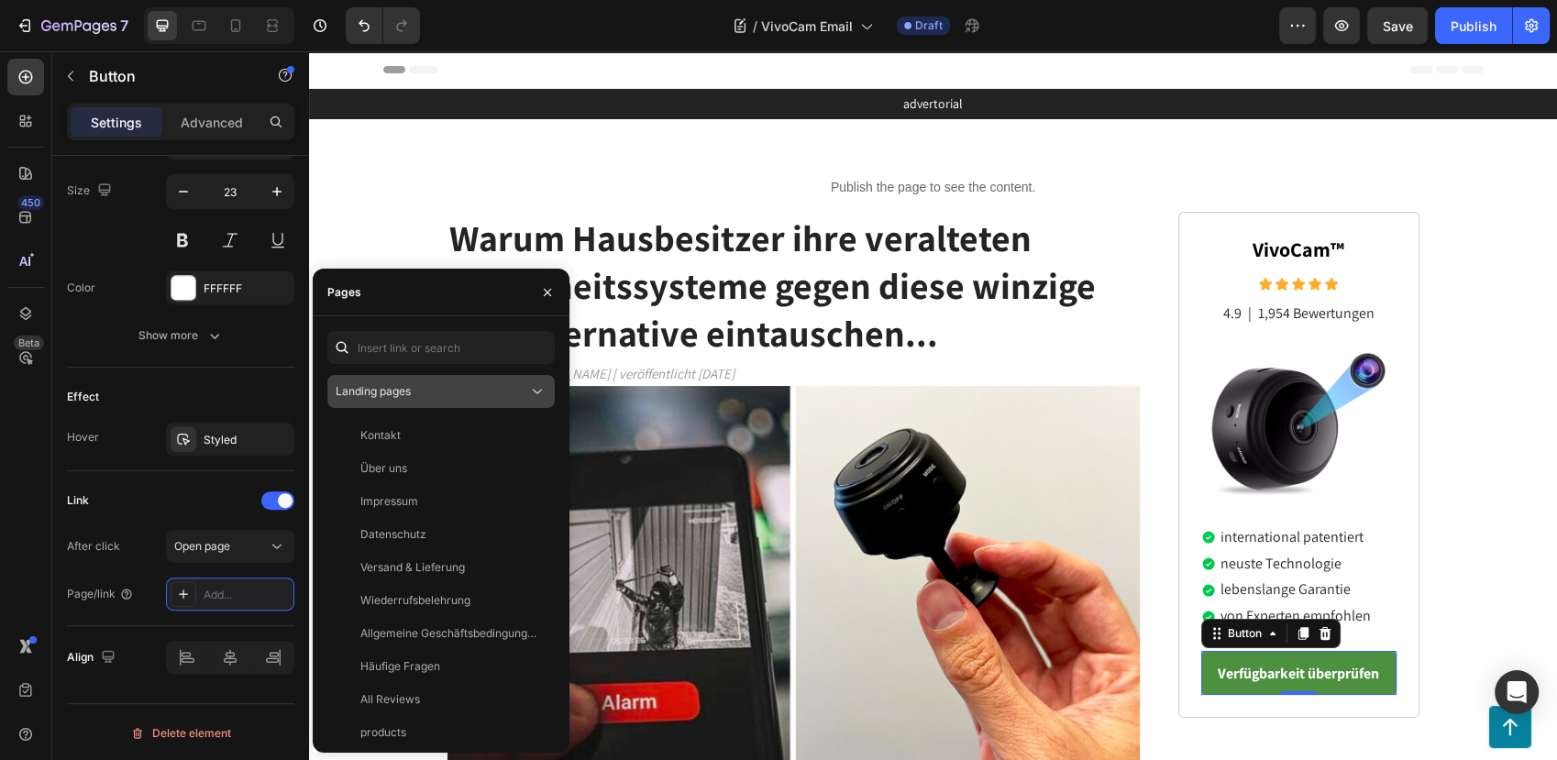
click at [413, 393] on div "Landing pages" at bounding box center [432, 391] width 193 height 17
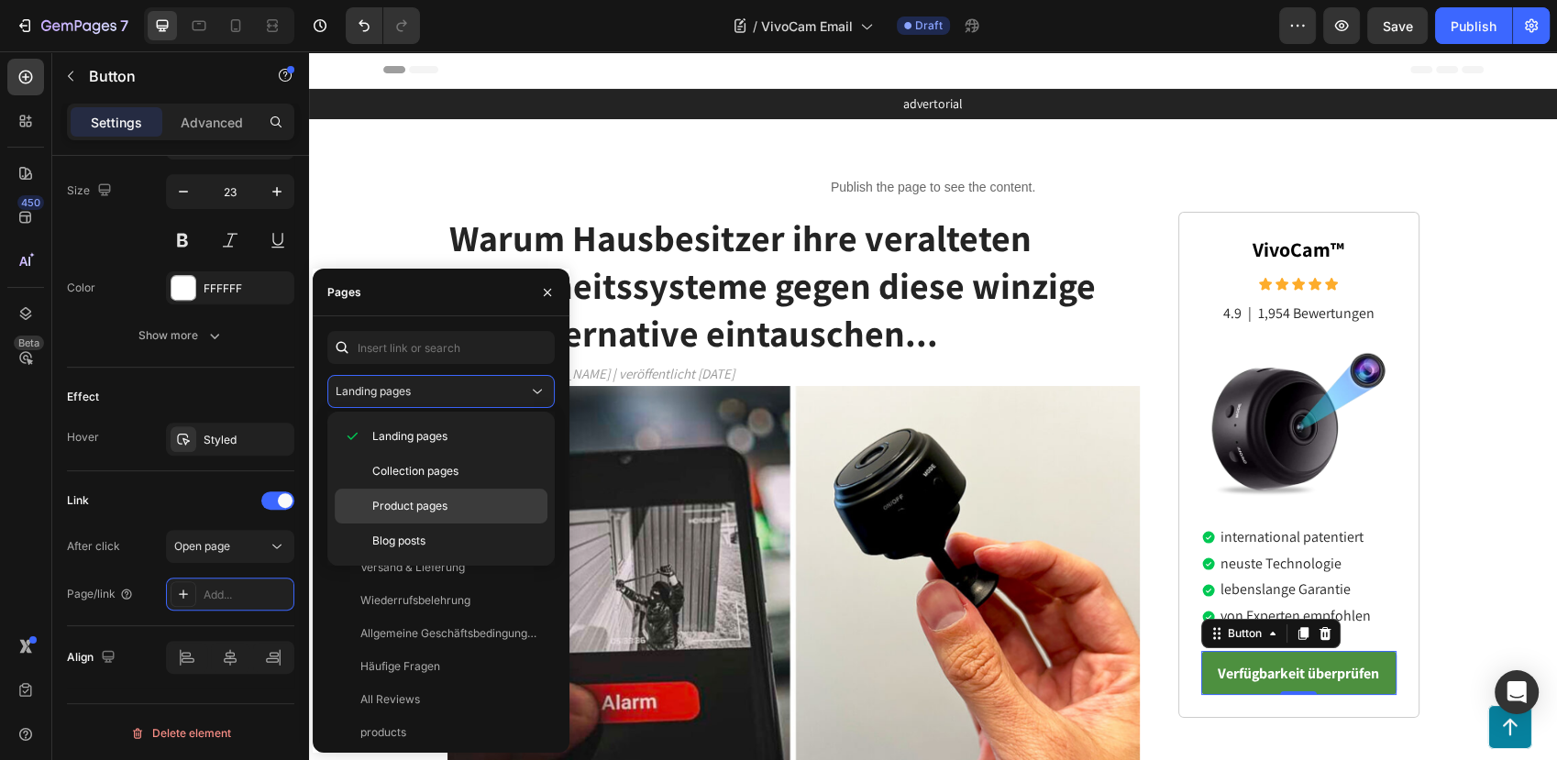
click at [437, 524] on div "Product pages" at bounding box center [441, 541] width 213 height 35
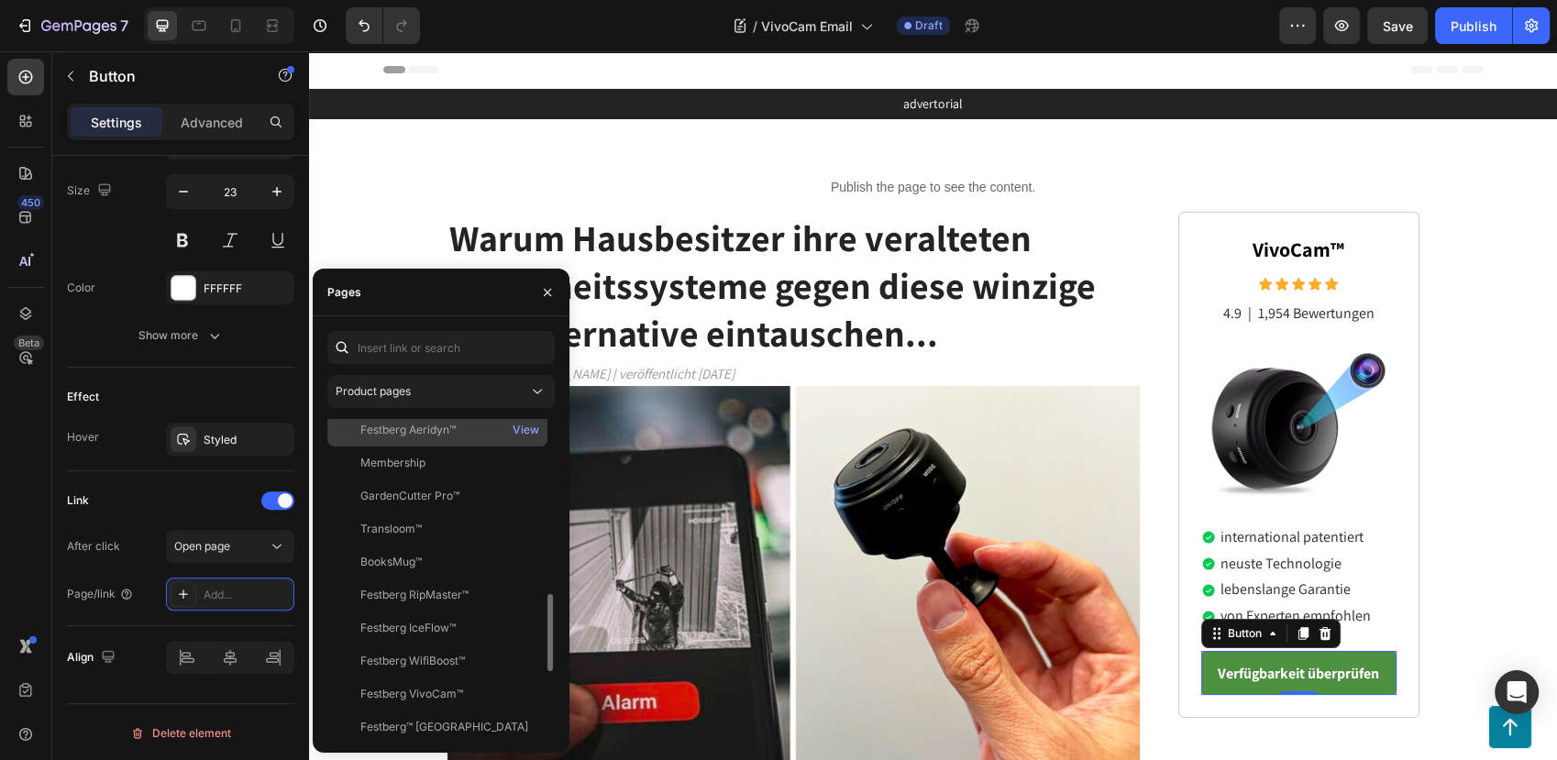
scroll to position [305, 0]
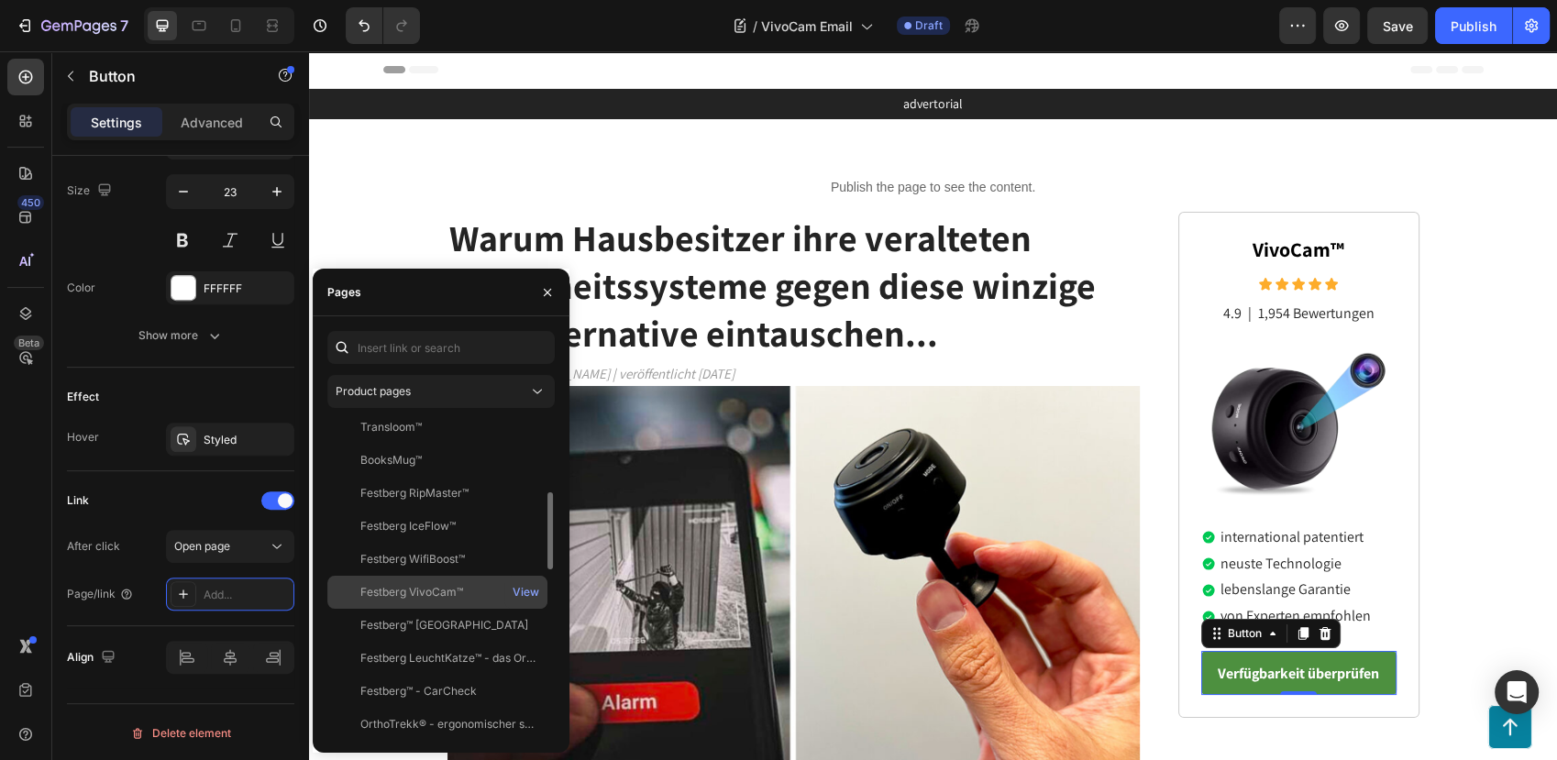
click at [440, 609] on div "Festberg VivoCam™ View" at bounding box center [437, 625] width 220 height 33
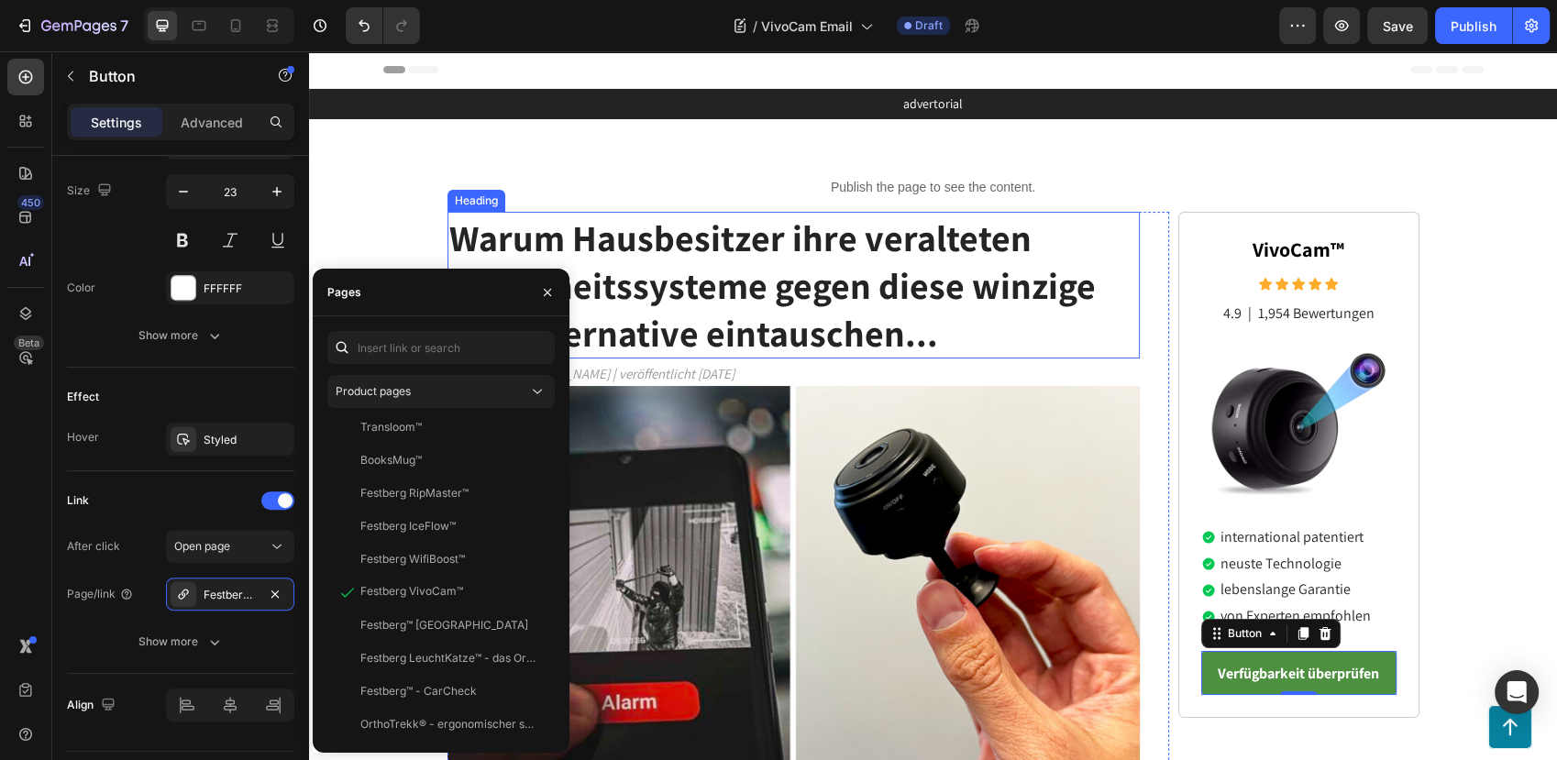
click at [880, 339] on strong "Warum Hausbesitzer ihre veralteten Sicherheitssysteme gegen diese winzige 39€-A…" at bounding box center [772, 285] width 647 height 143
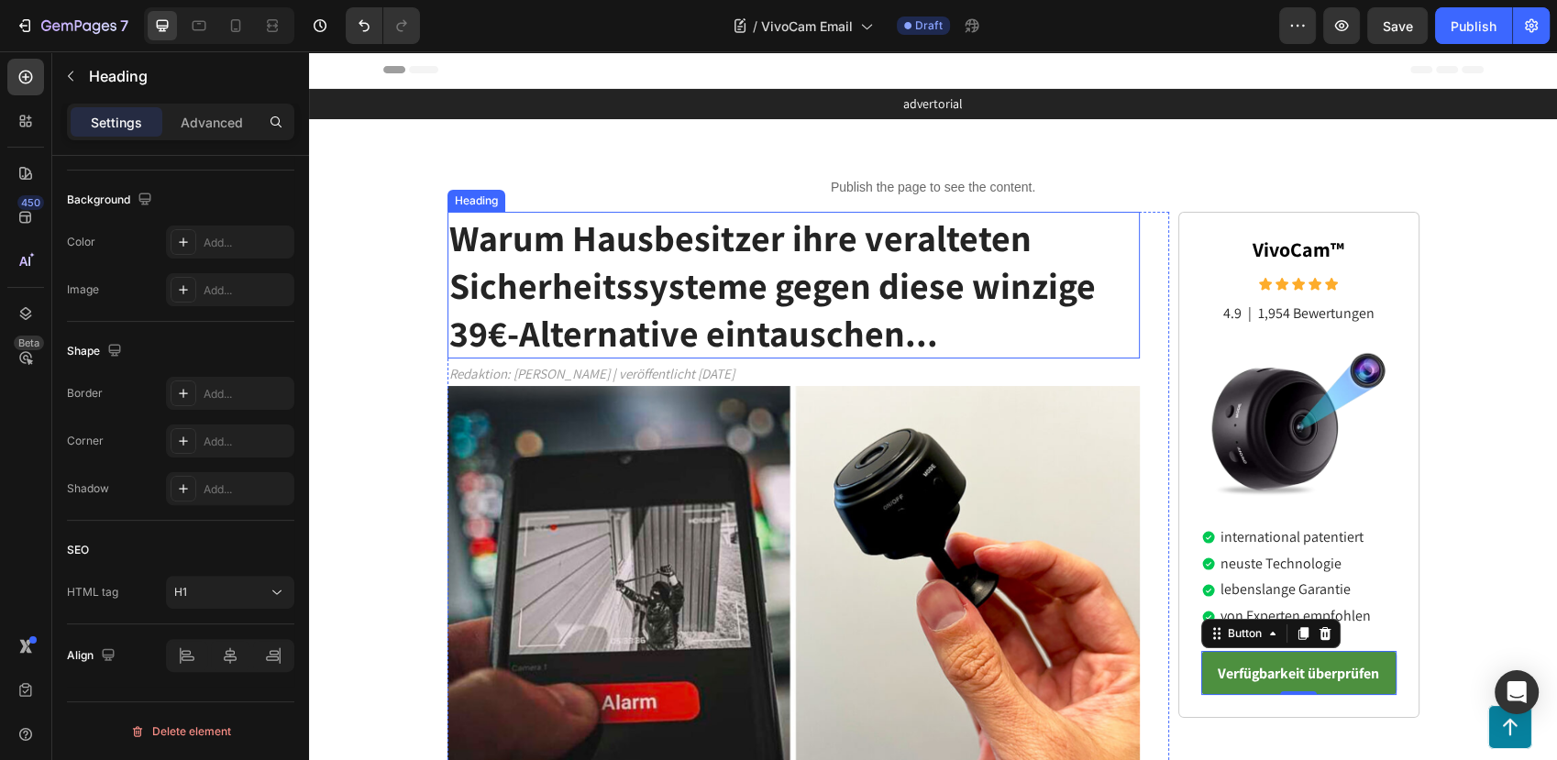
scroll to position [0, 0]
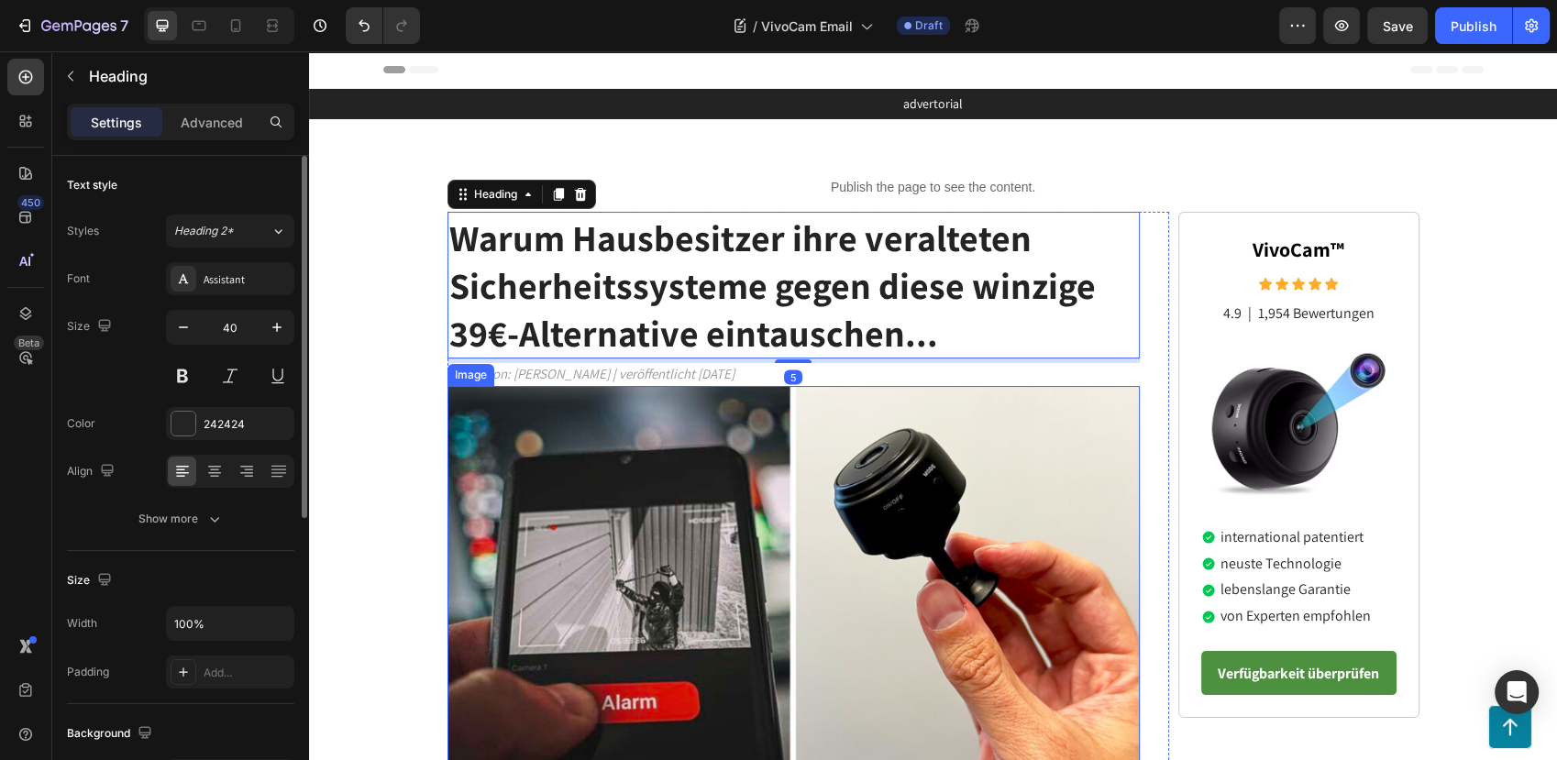
click at [839, 525] on img at bounding box center [794, 595] width 693 height 419
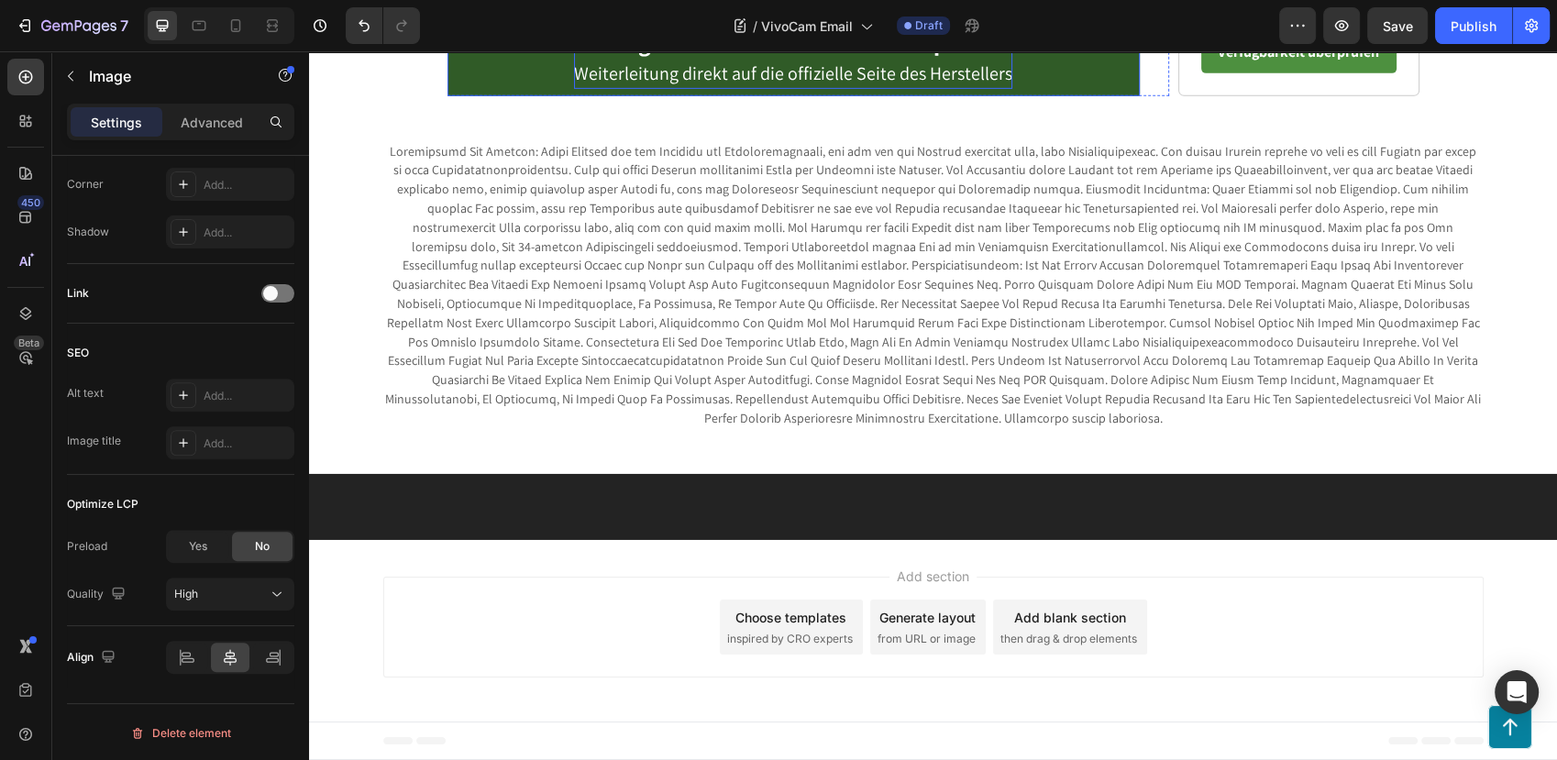
scroll to position [7541, 0]
click at [495, 96] on link "Verfügbarkeit von VivoCam™ überprüfen Weiterleitung direkt auf die offizielle S…" at bounding box center [794, 59] width 693 height 74
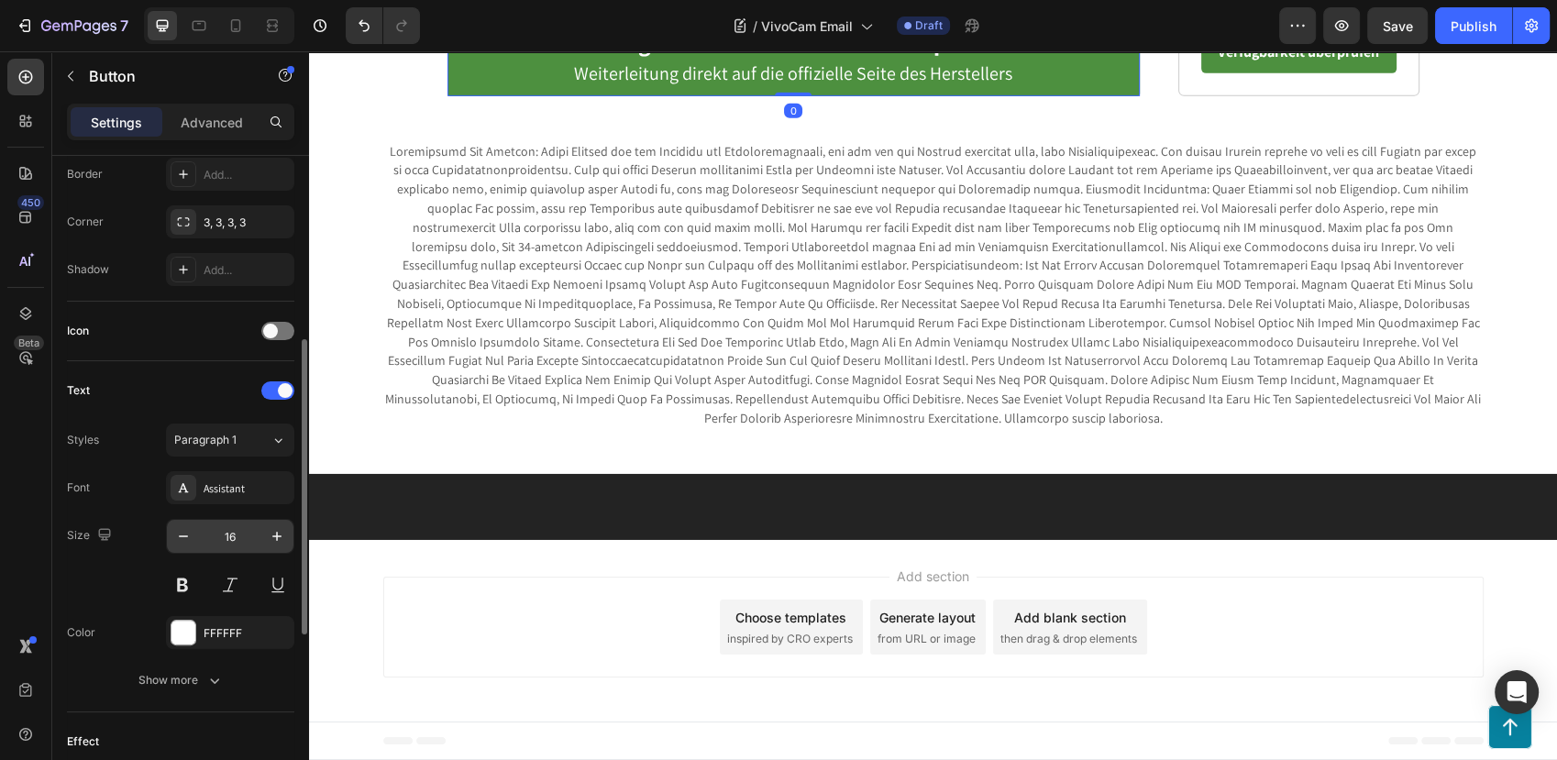
scroll to position [800, 0]
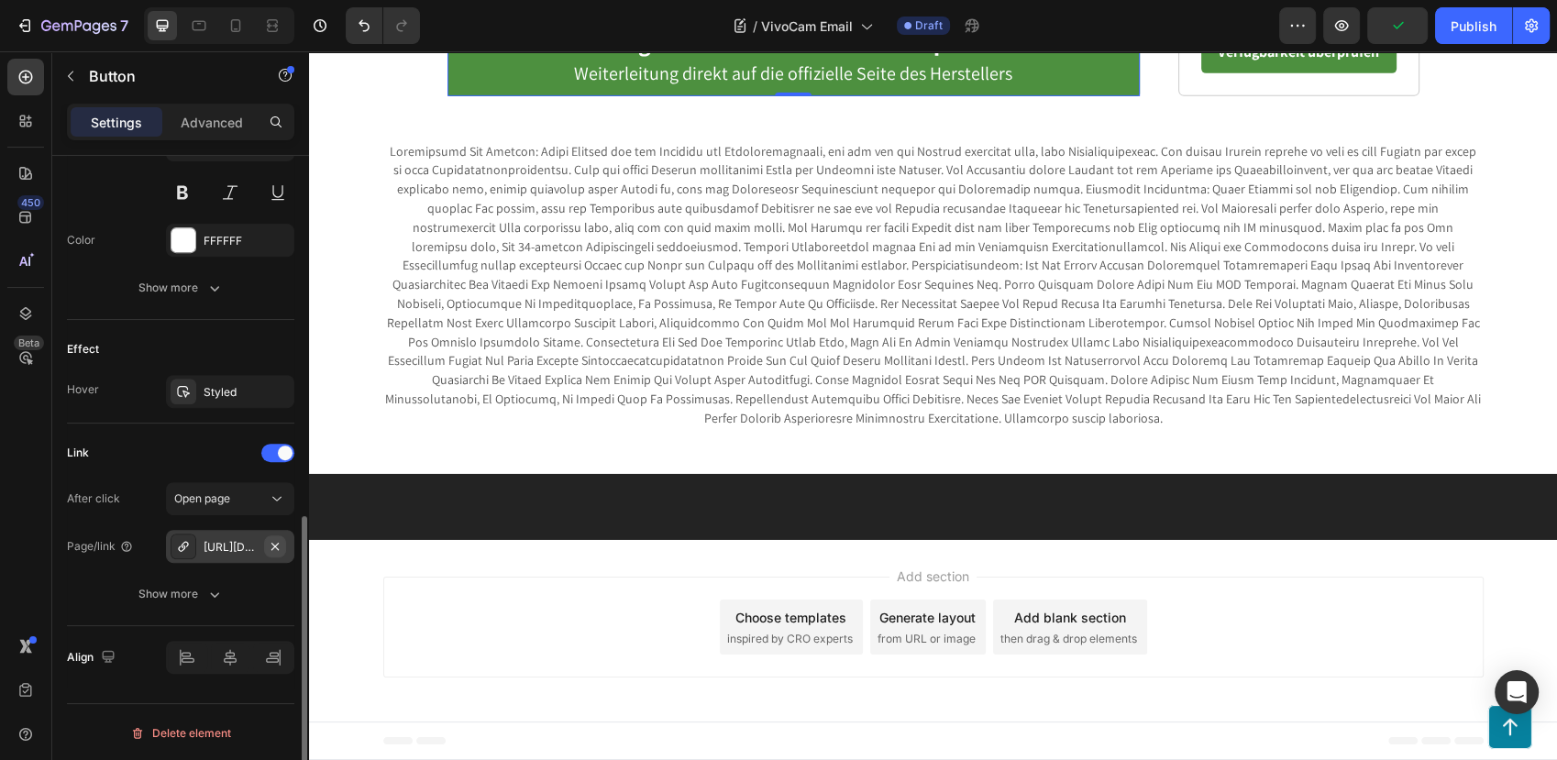
click at [279, 545] on icon "button" at bounding box center [275, 546] width 15 height 15
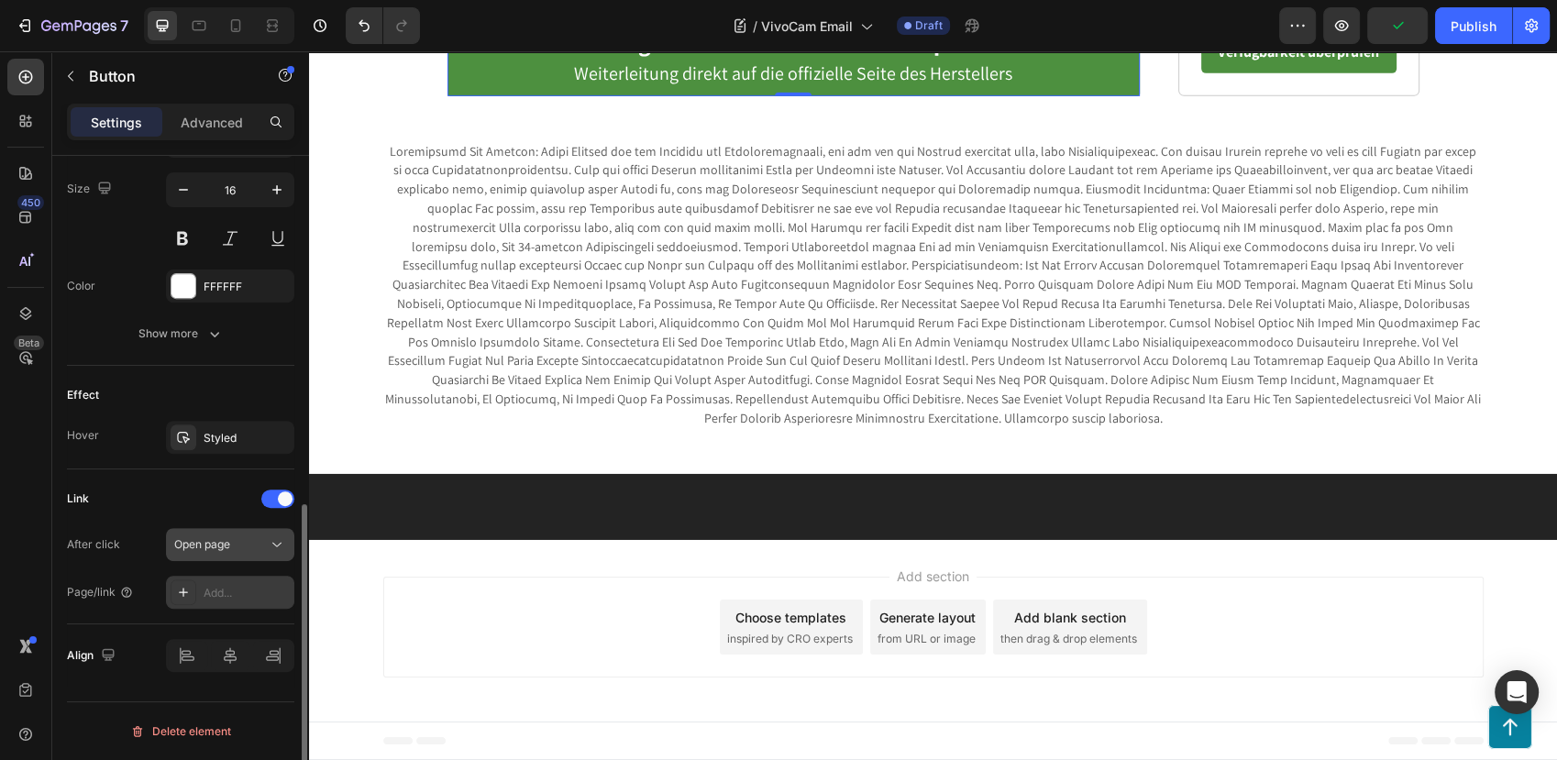
scroll to position [752, 0]
click at [232, 589] on div "Add..." at bounding box center [247, 595] width 86 height 17
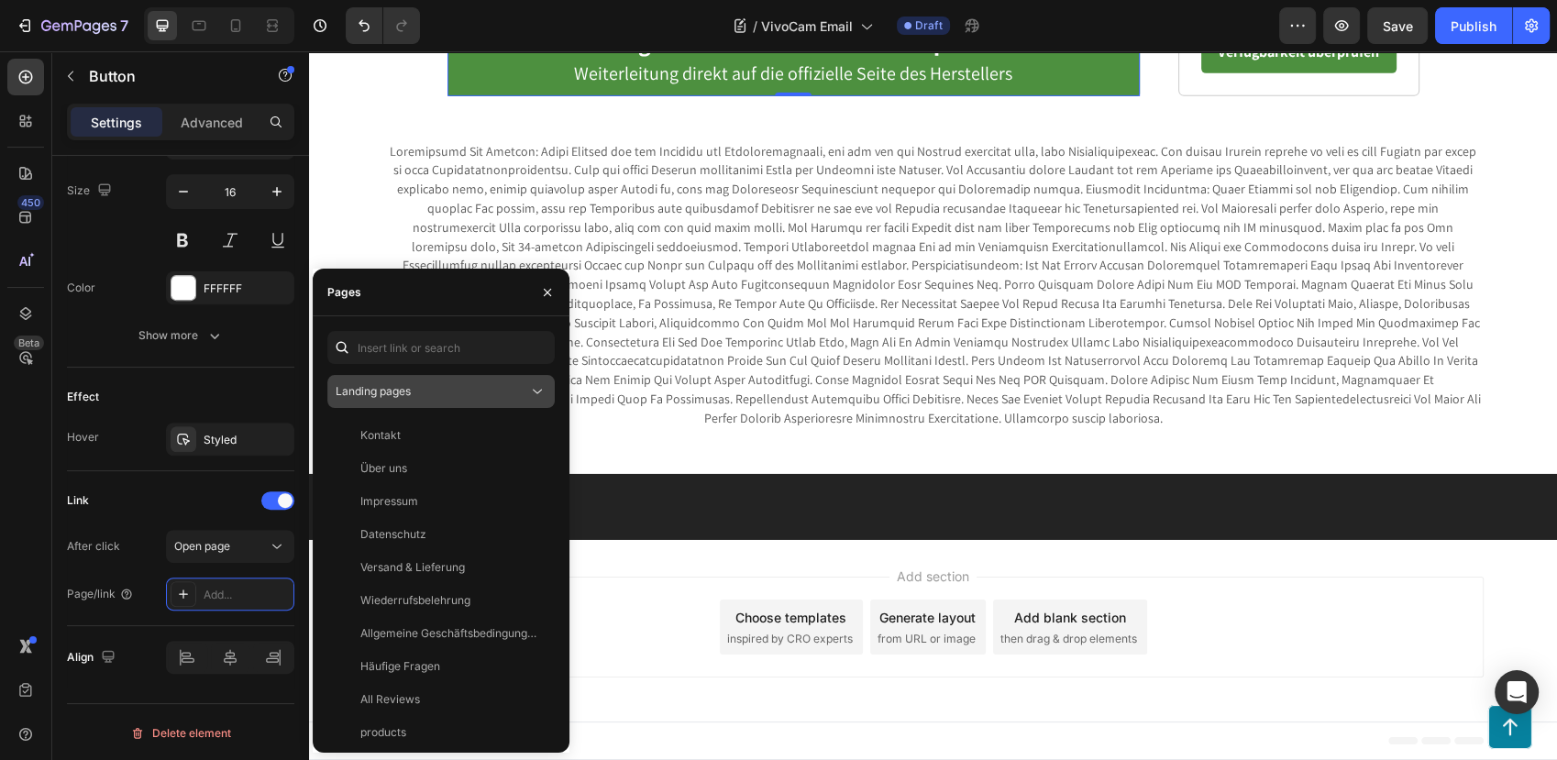
click at [433, 393] on div "Landing pages" at bounding box center [432, 391] width 193 height 17
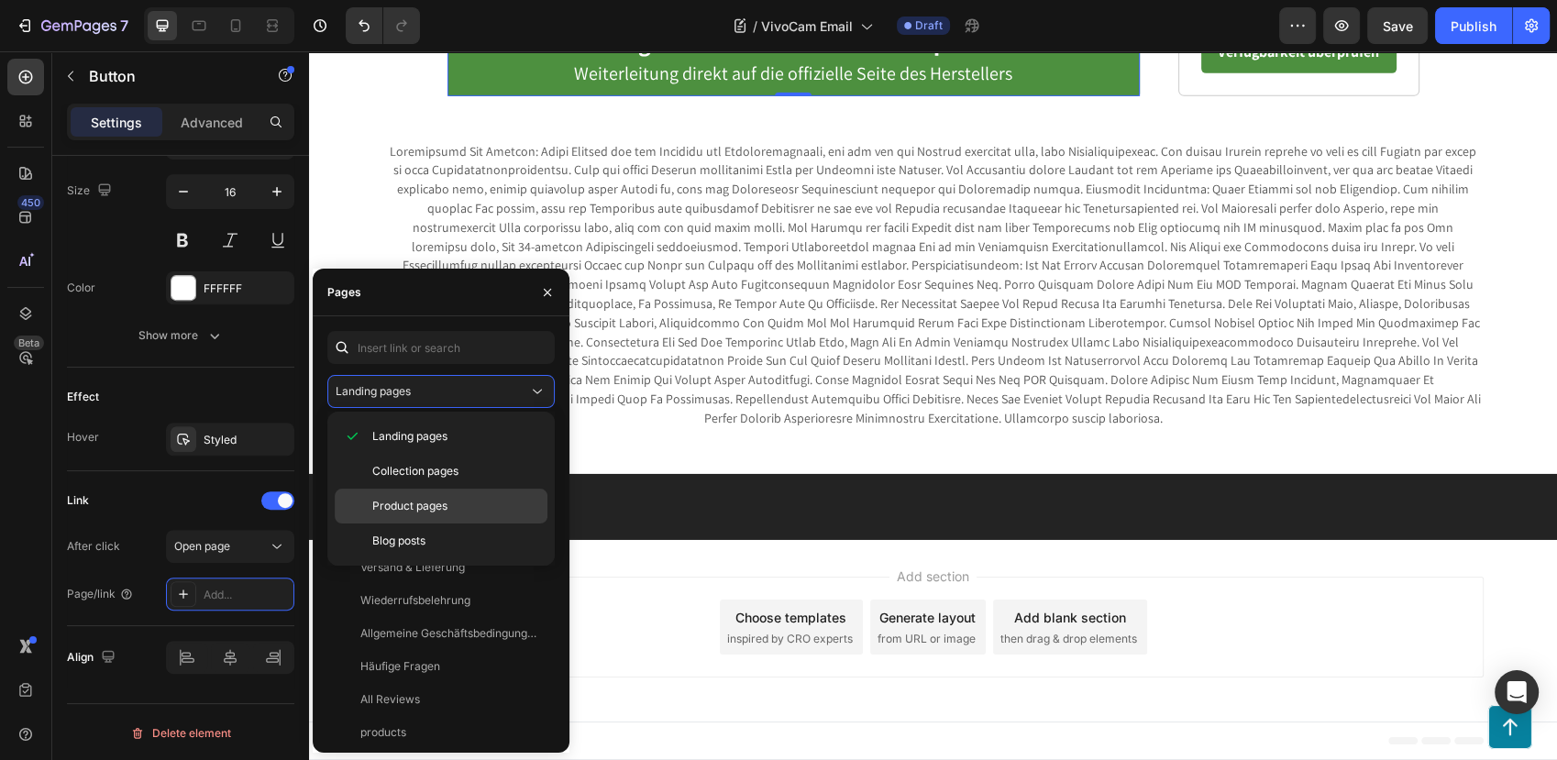
click at [442, 514] on span "Product pages" at bounding box center [409, 506] width 75 height 17
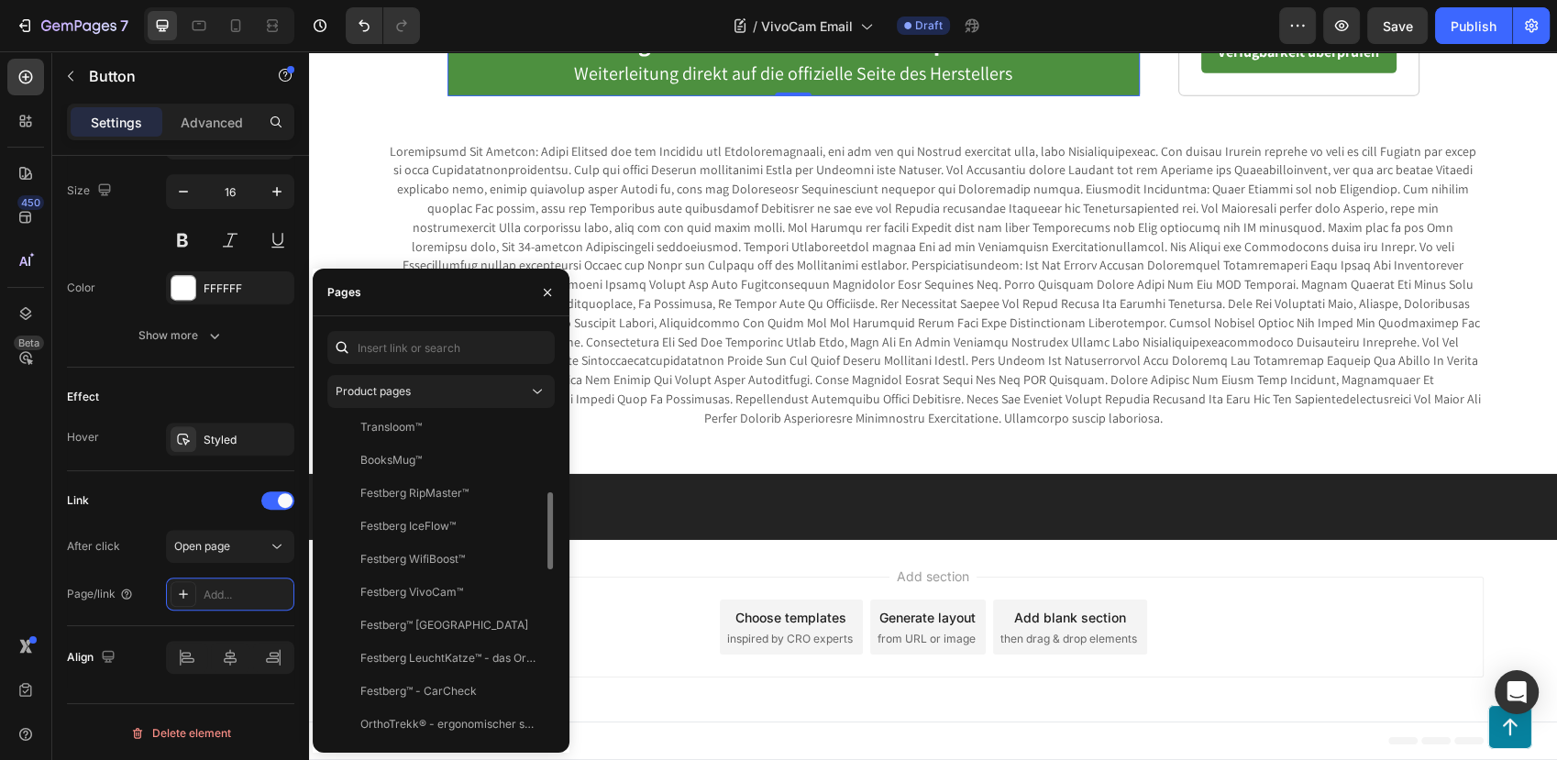
scroll to position [407, 0]
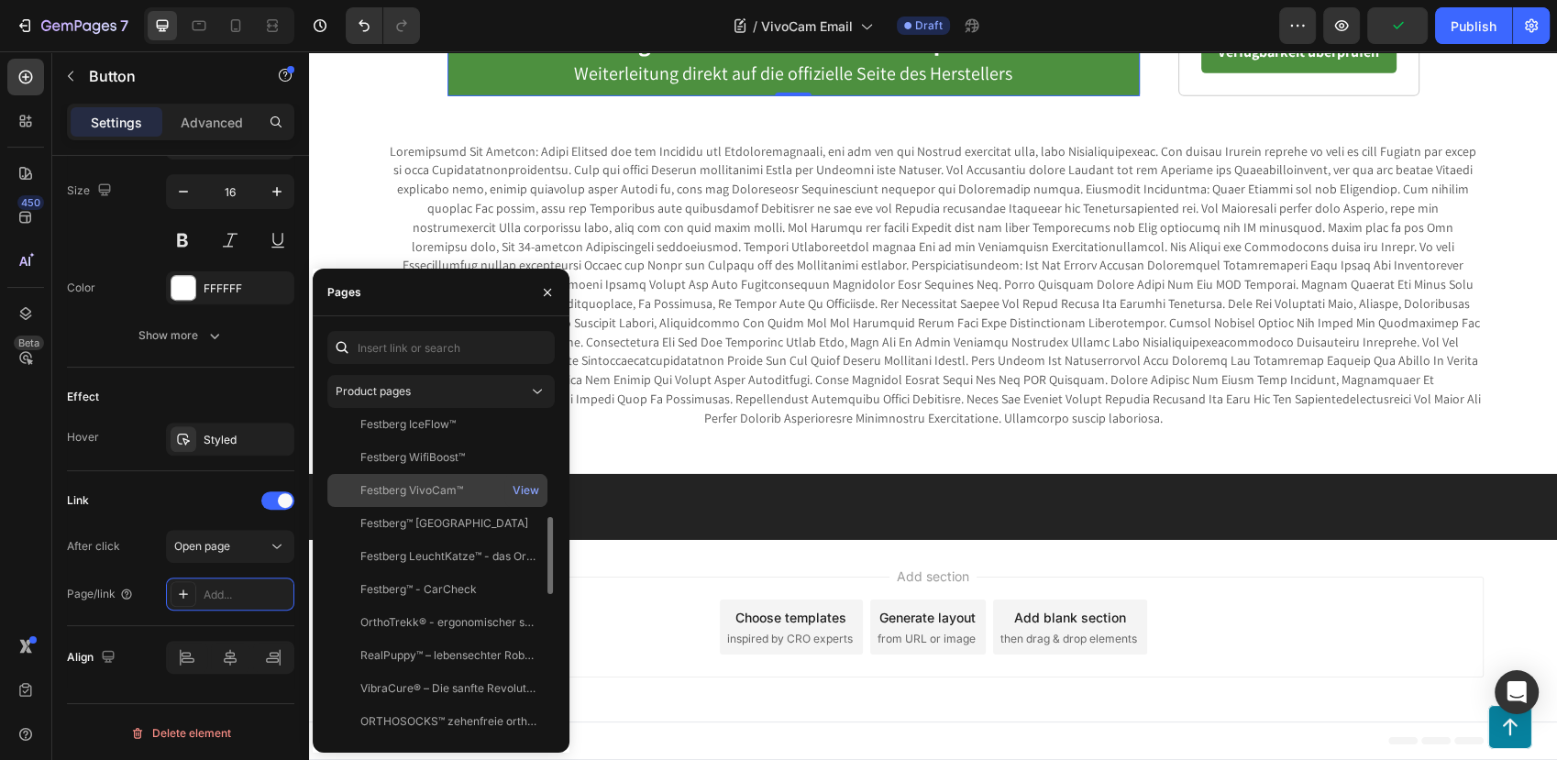
click at [440, 488] on div "Festberg VivoCam™" at bounding box center [411, 490] width 103 height 17
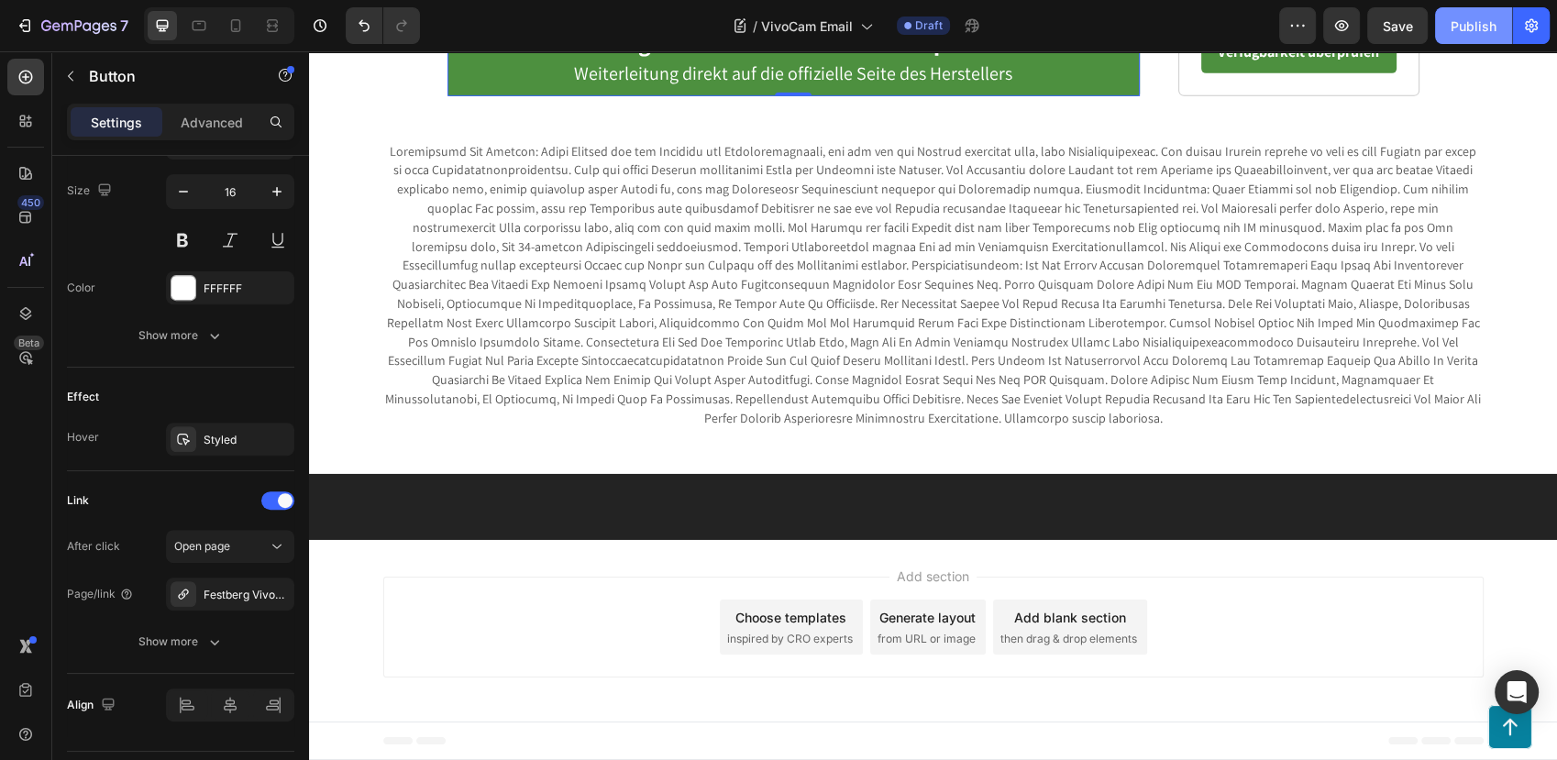
click at [1477, 29] on div "Publish" at bounding box center [1474, 26] width 46 height 19
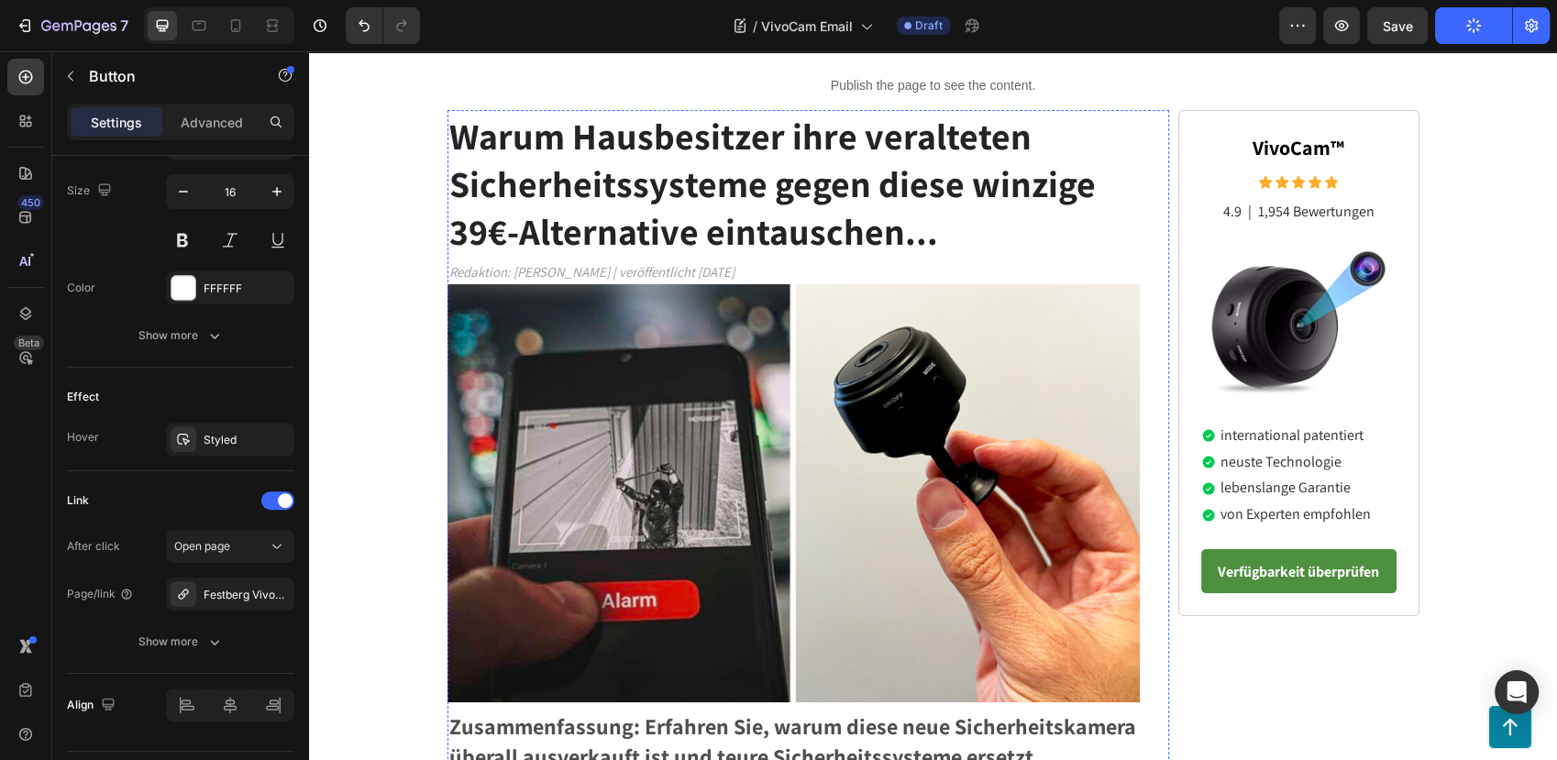
scroll to position [0, 0]
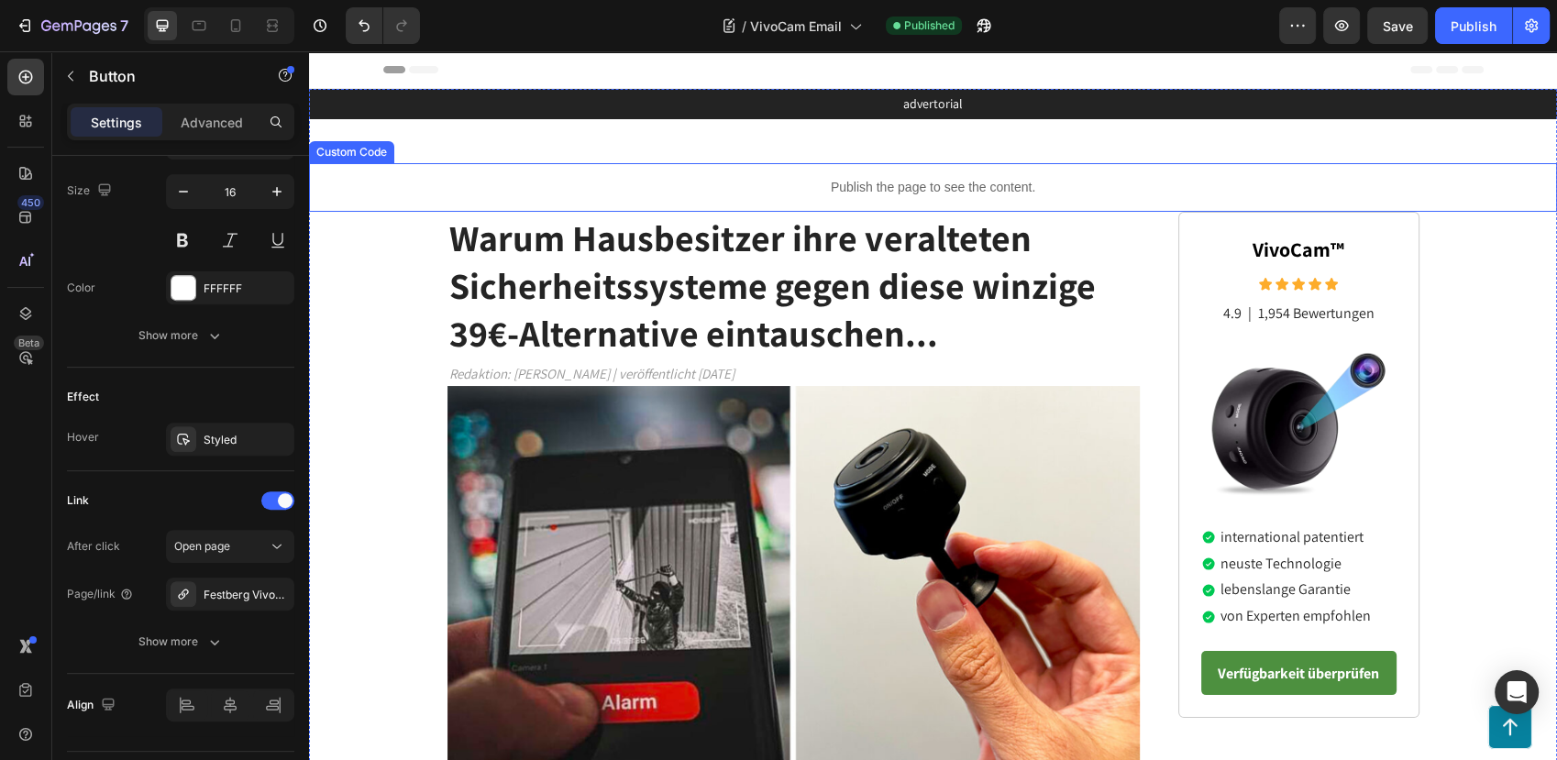
click at [623, 184] on p "Publish the page to see the content." at bounding box center [933, 187] width 1248 height 19
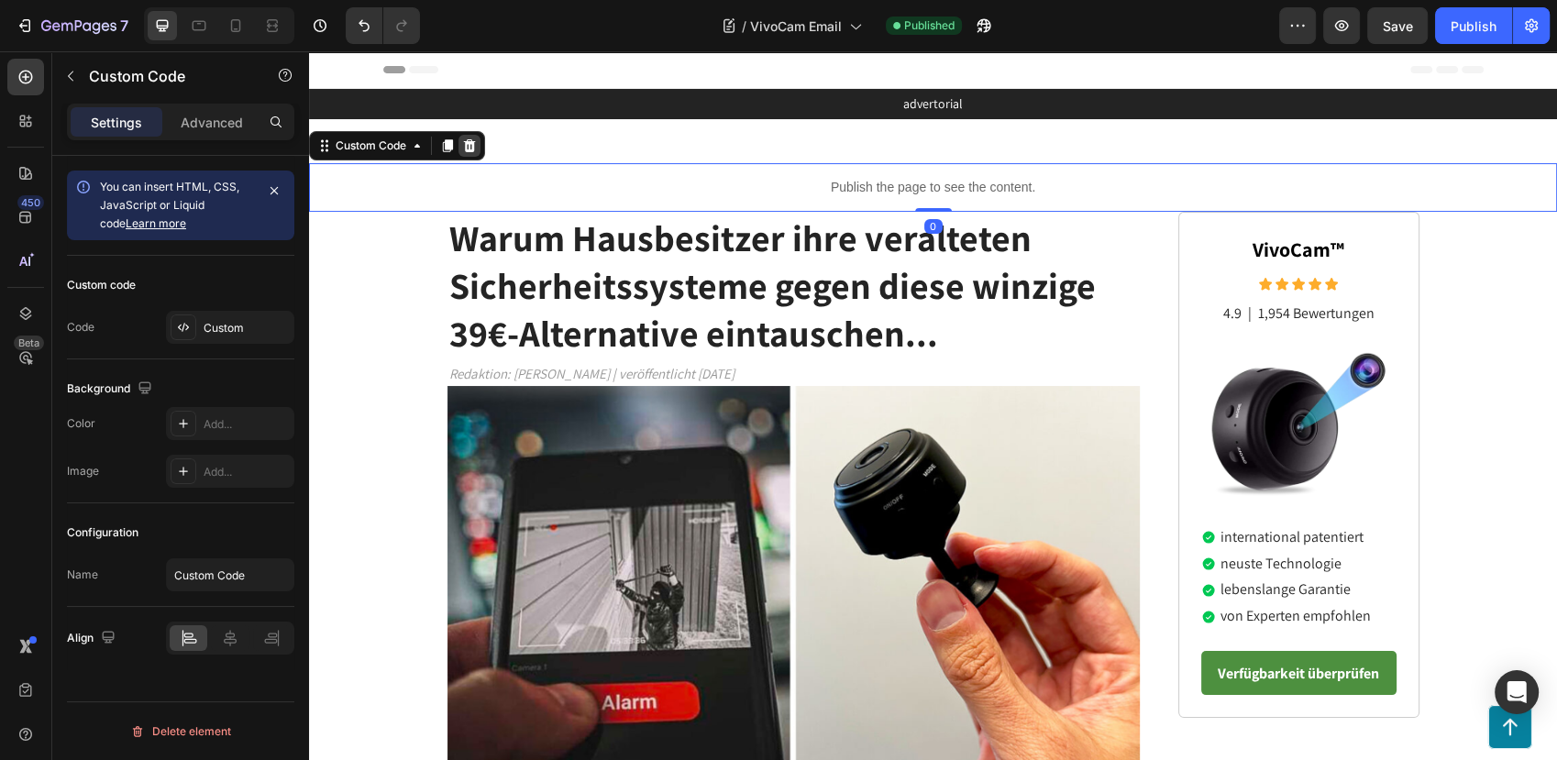
click at [464, 137] on div at bounding box center [470, 146] width 22 height 22
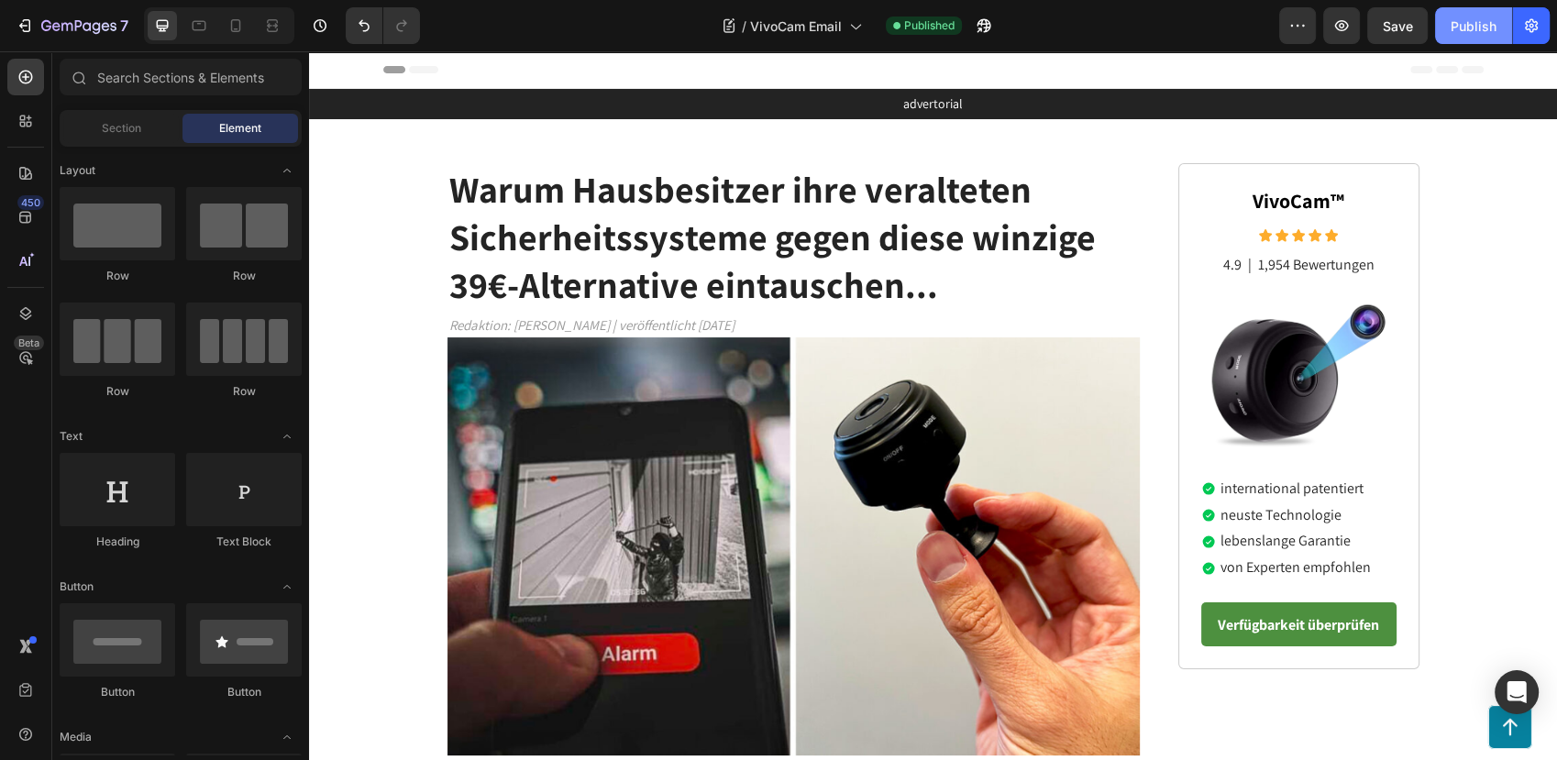
click at [1438, 38] on button "Publish" at bounding box center [1473, 25] width 77 height 37
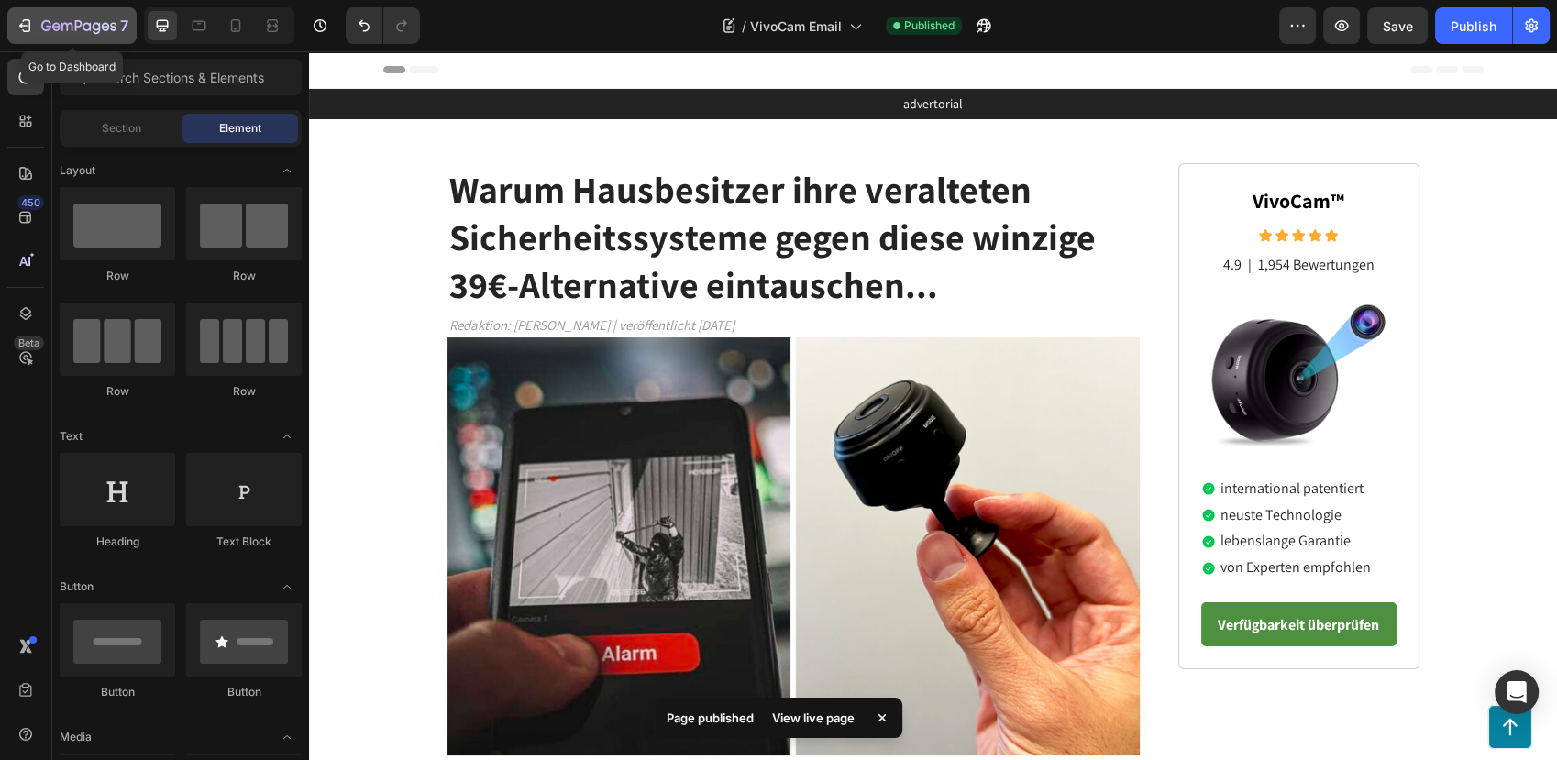
click at [75, 36] on div "7" at bounding box center [84, 26] width 87 height 22
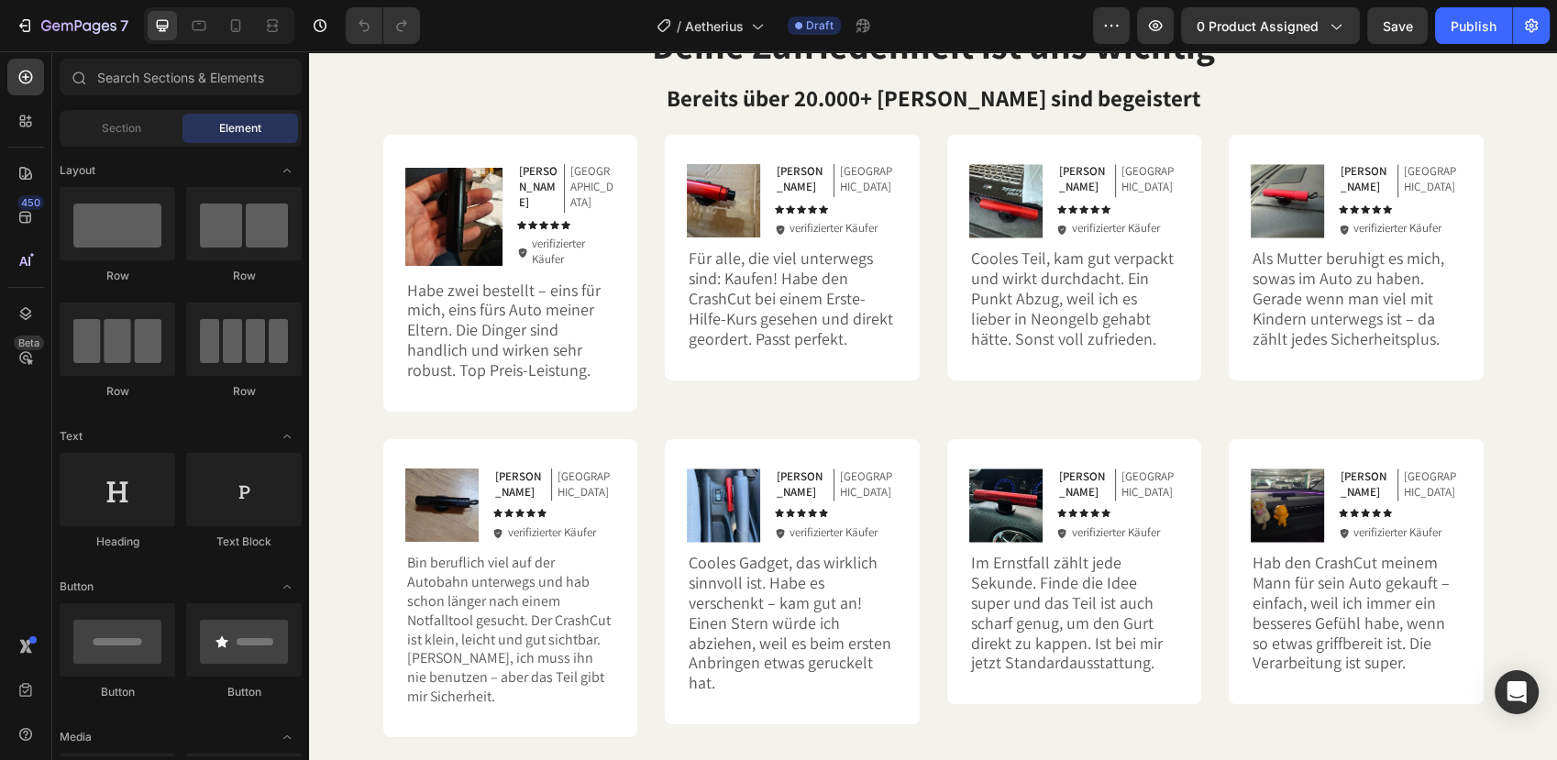
scroll to position [3579, 0]
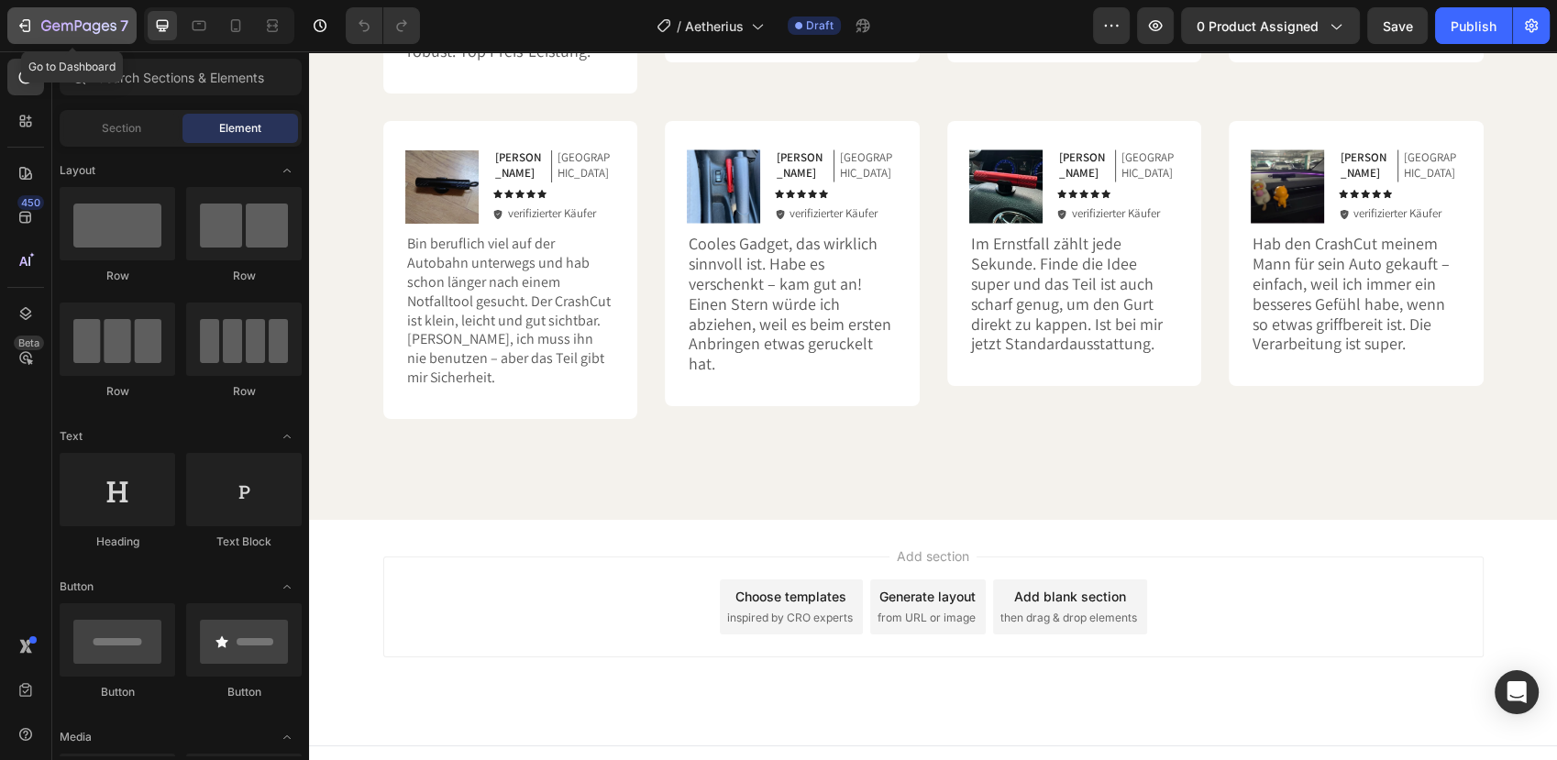
click at [16, 27] on icon "button" at bounding box center [25, 26] width 18 height 18
